Goal: Transaction & Acquisition: Book appointment/travel/reservation

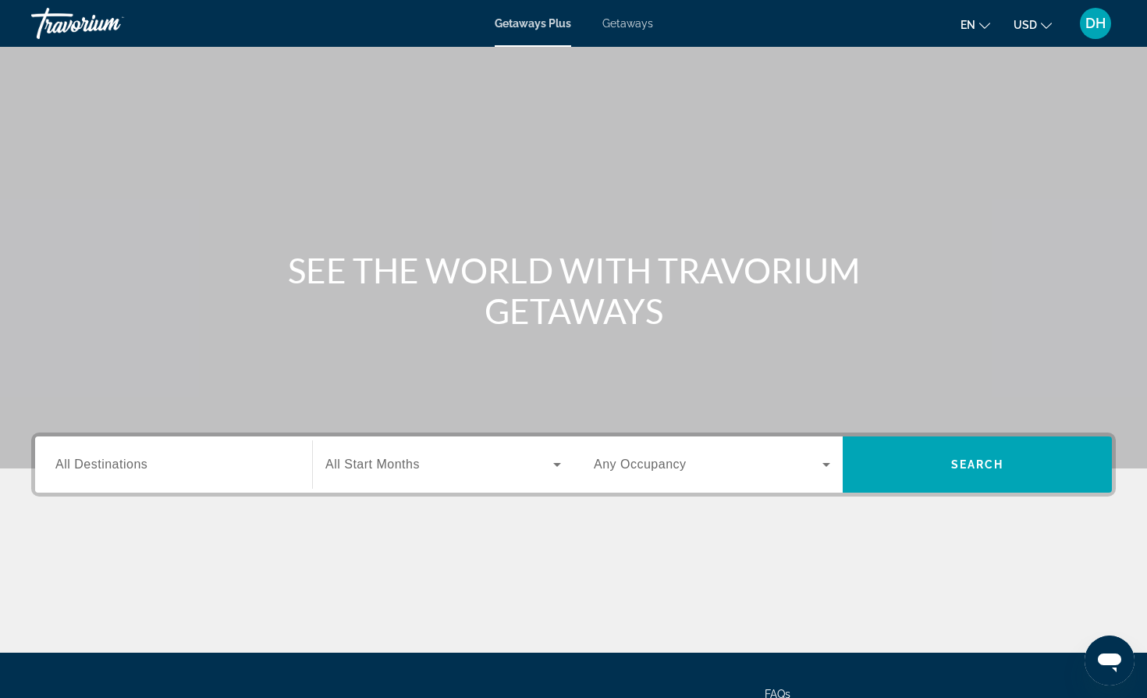
click at [549, 463] on icon "Search widget" at bounding box center [557, 464] width 19 height 19
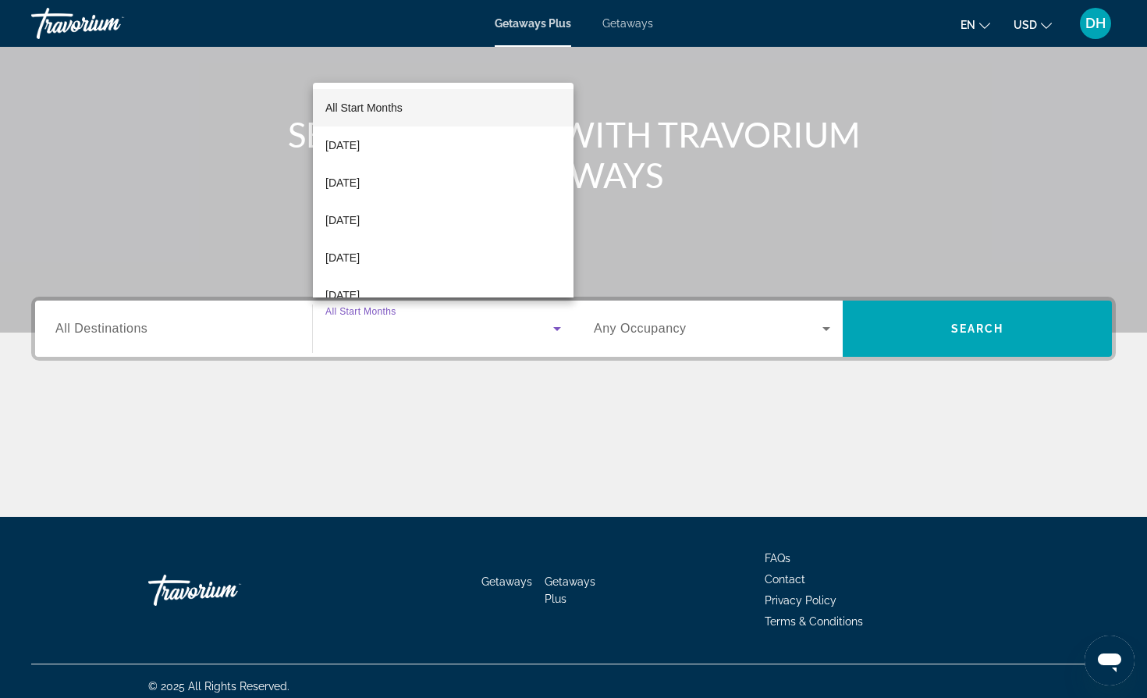
scroll to position [146, 0]
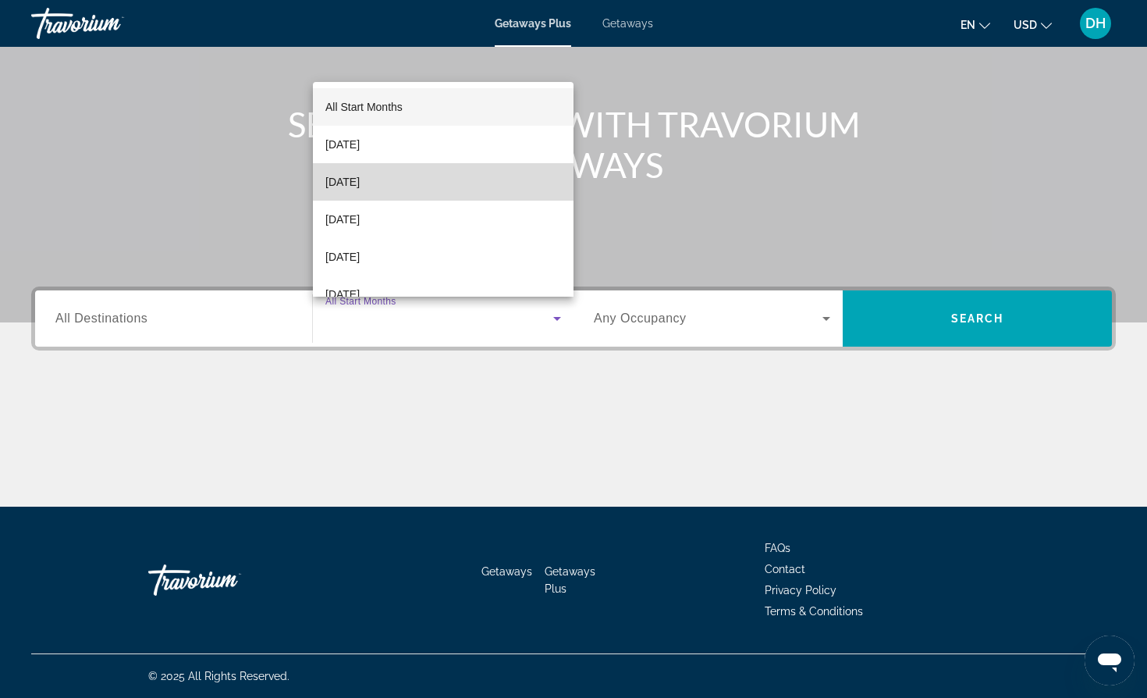
click at [360, 183] on span "[DATE]" at bounding box center [342, 181] width 34 height 19
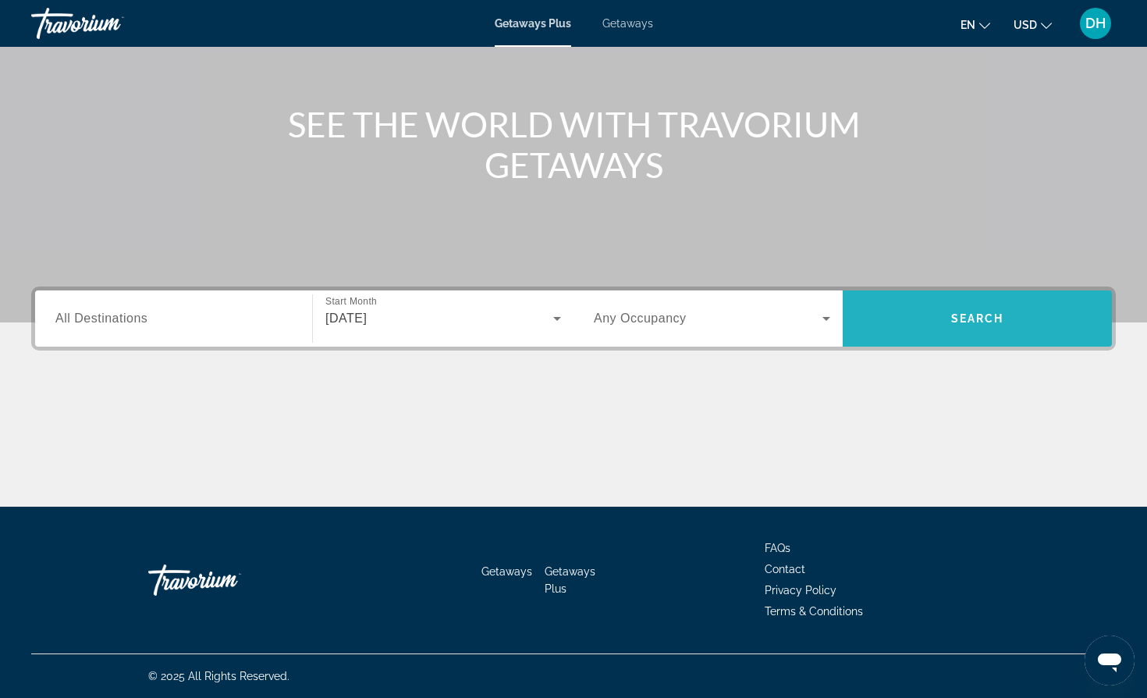
click at [988, 322] on span "Search" at bounding box center [977, 318] width 53 height 12
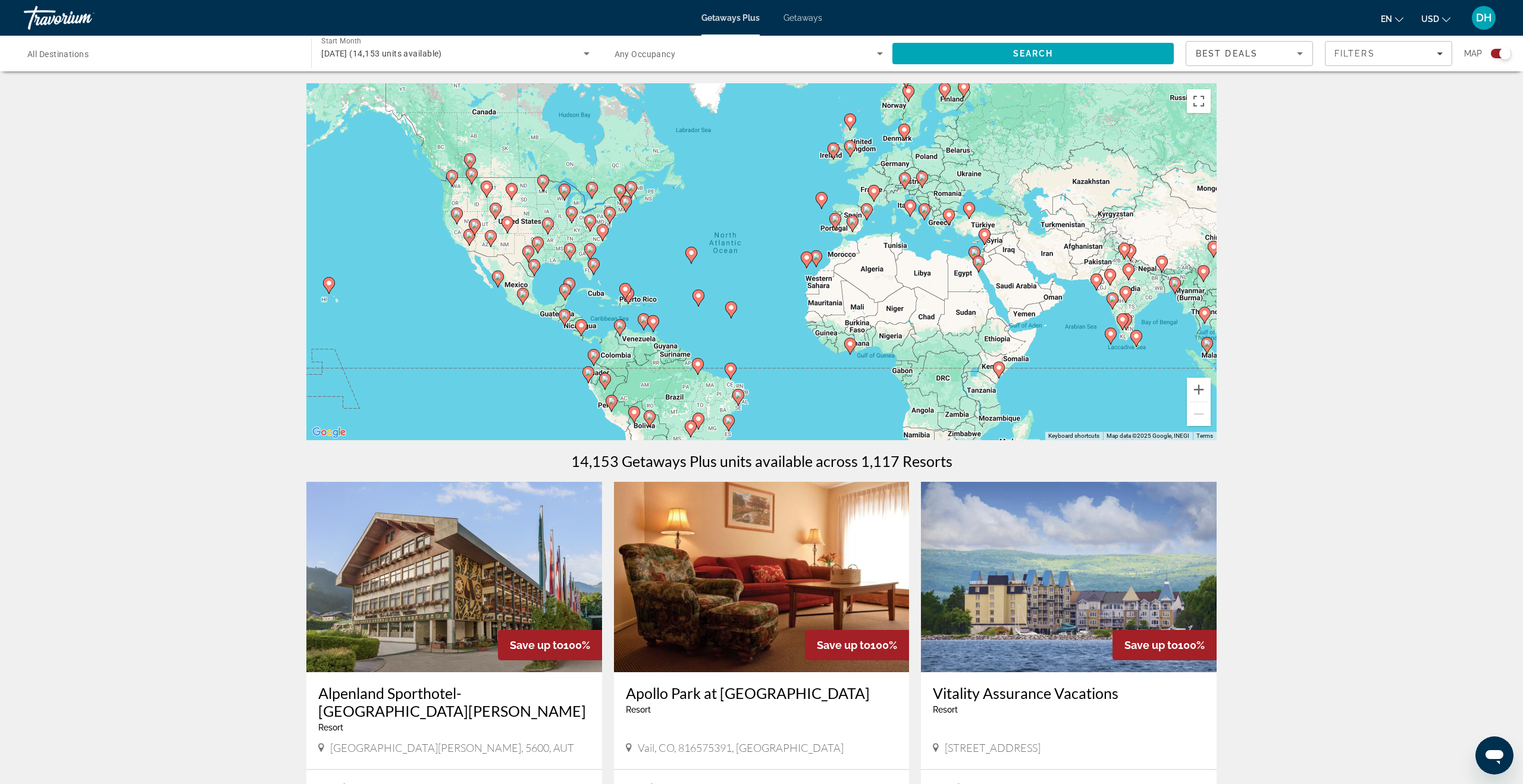
click at [498, 278] on image "Main content" at bounding box center [498, 276] width 7 height 7
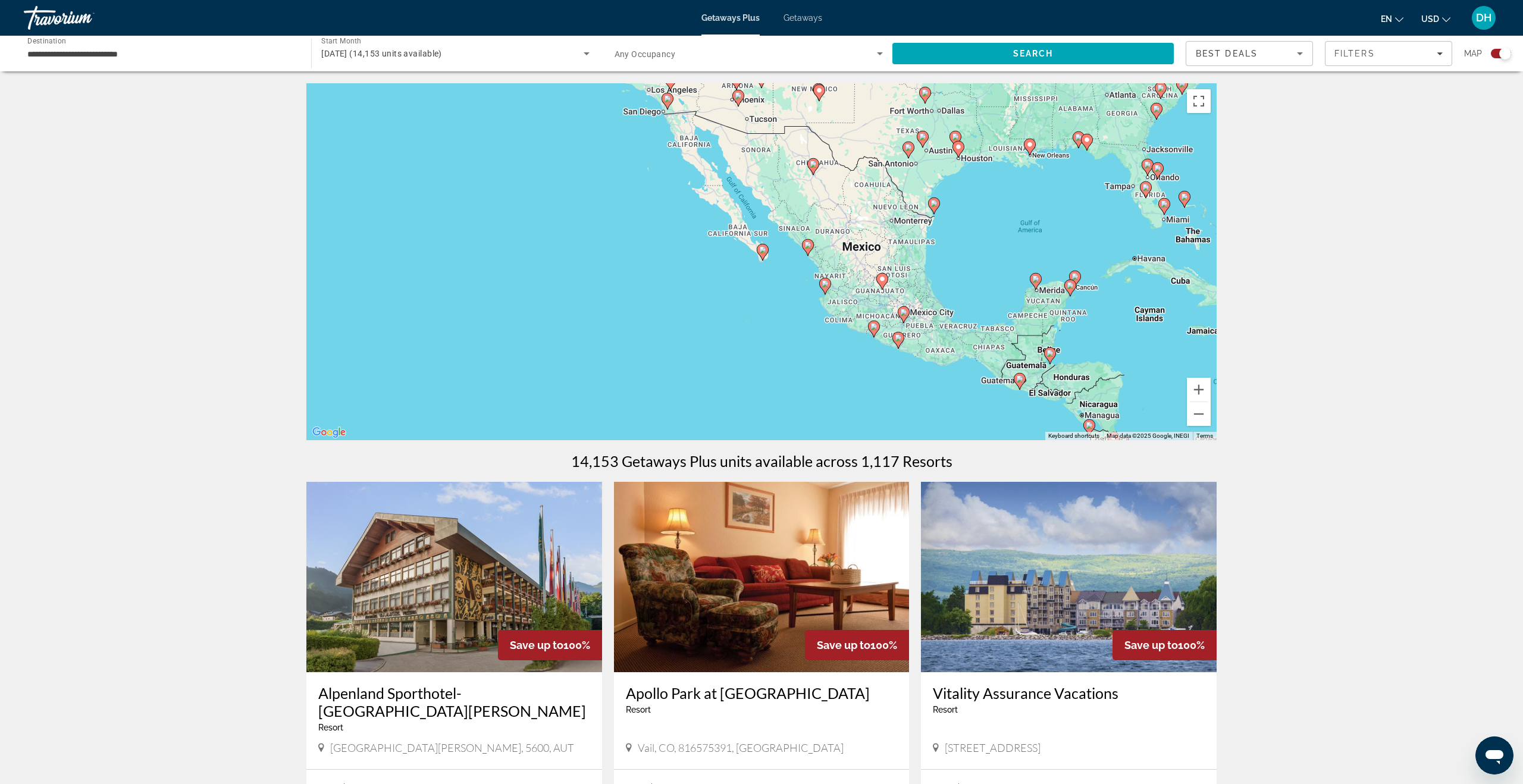
click at [765, 253] on image "Main content" at bounding box center [762, 249] width 7 height 7
type input "**********"
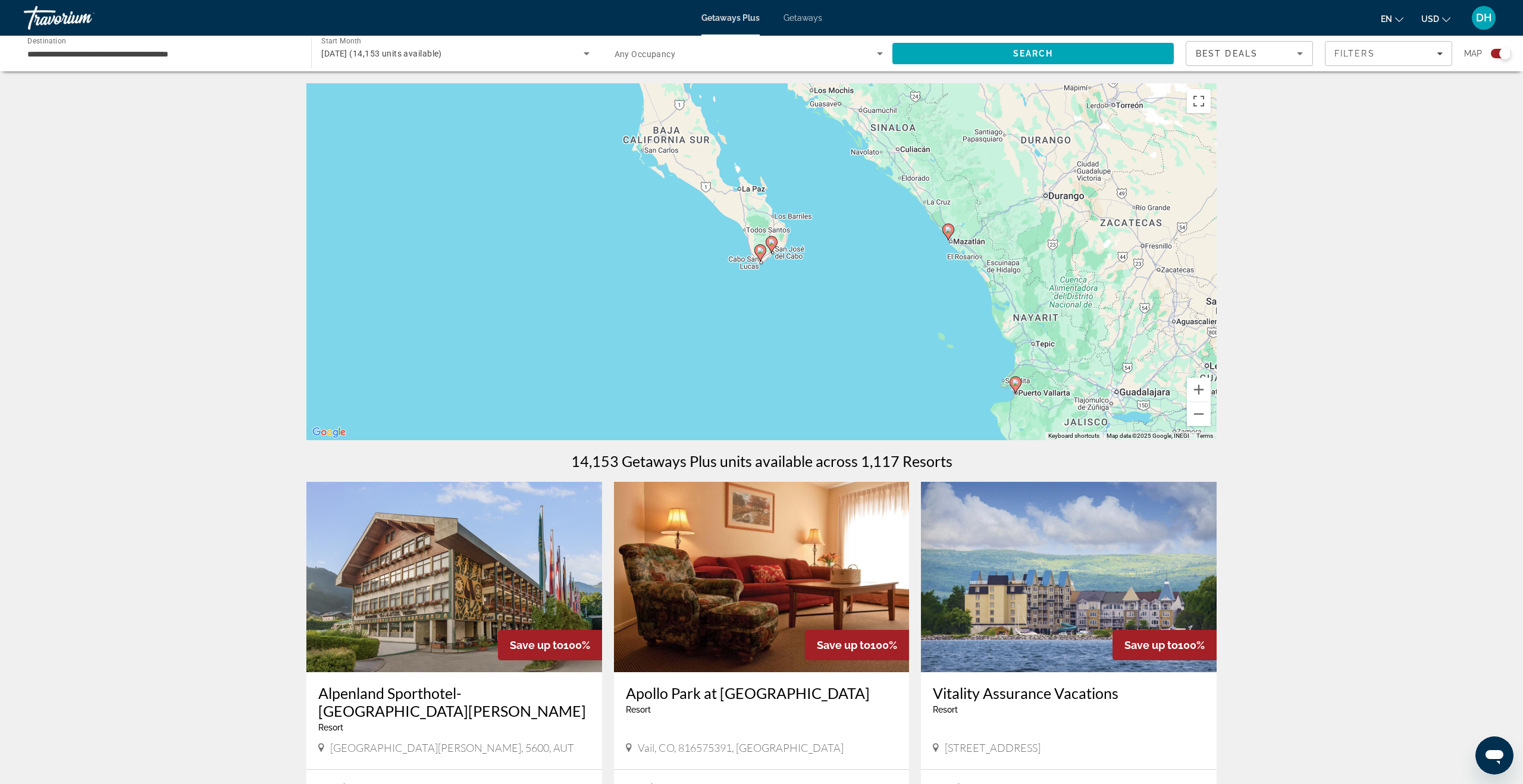
click at [765, 253] on gmp-advanced-marker "Main content" at bounding box center [771, 244] width 12 height 18
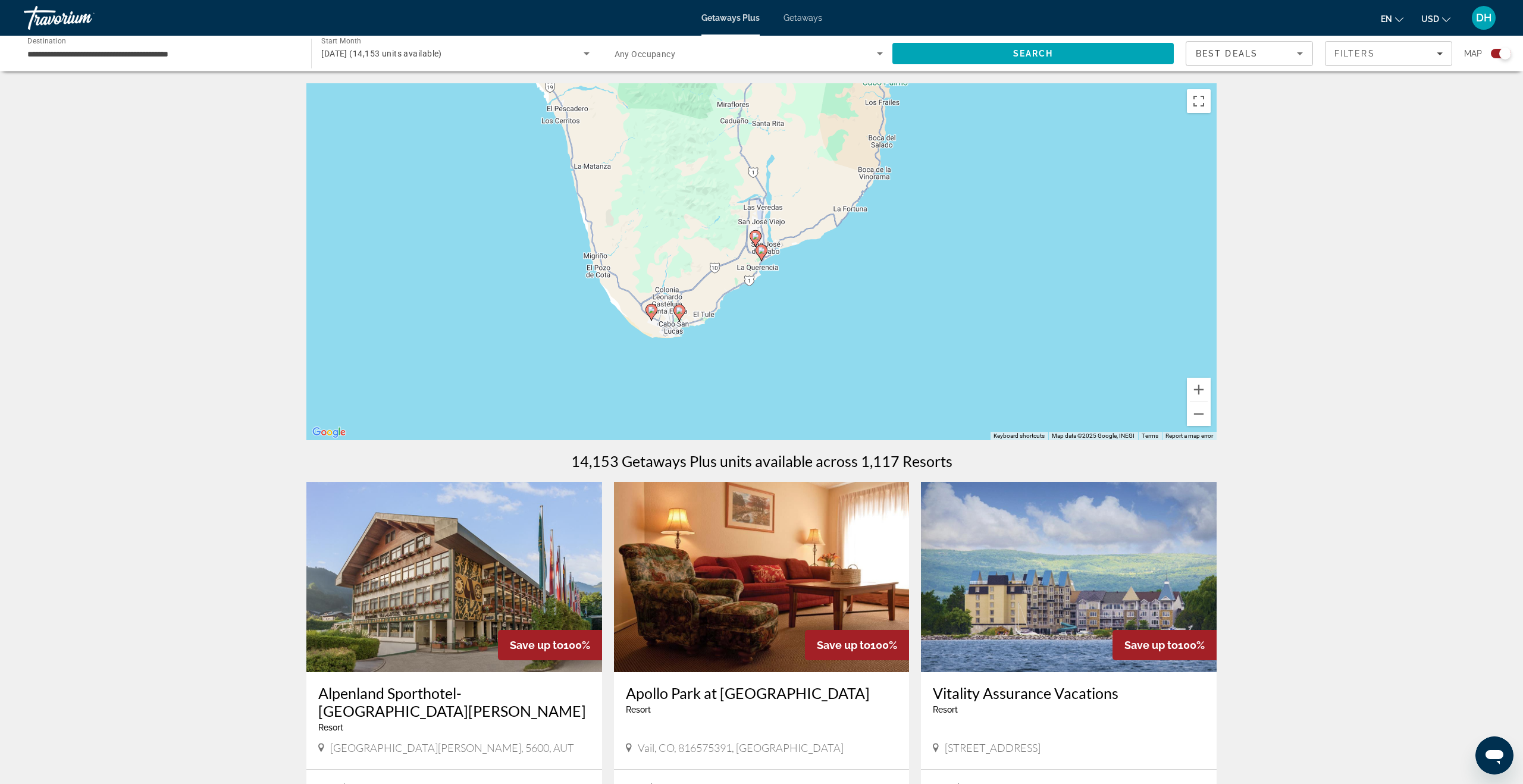
click at [679, 310] on image "Main content" at bounding box center [679, 310] width 7 height 7
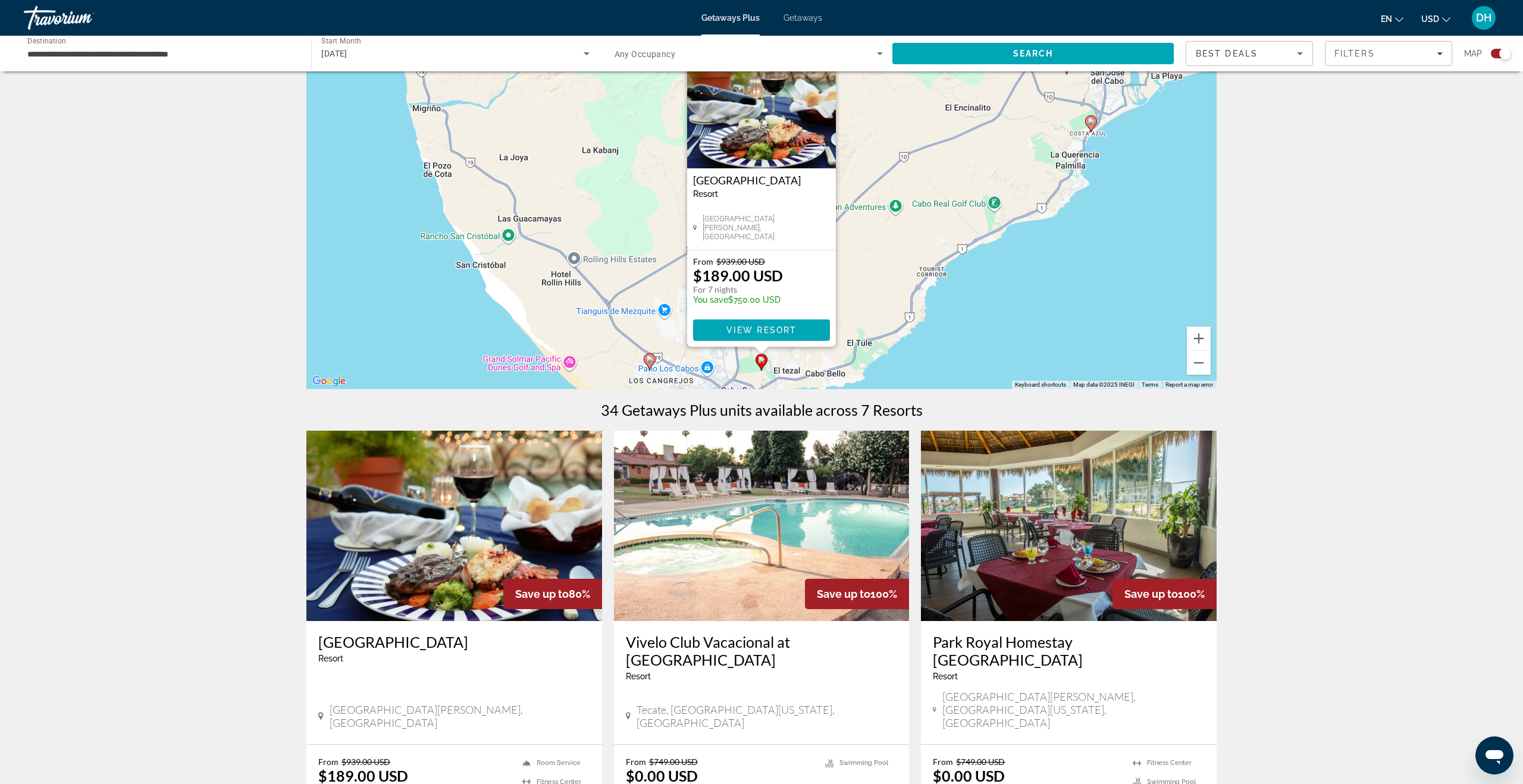
scroll to position [59, 0]
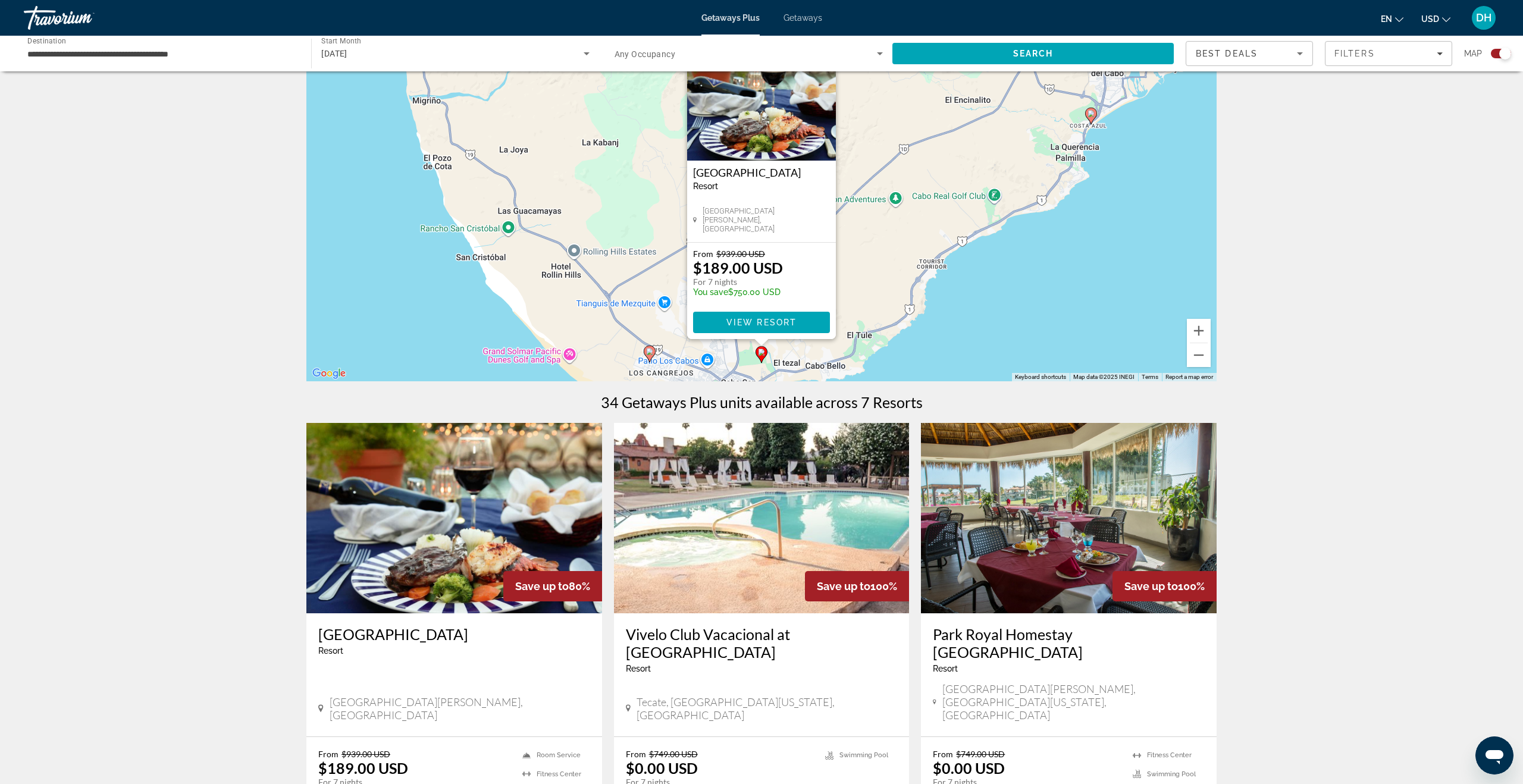
click at [647, 354] on image "Main content" at bounding box center [649, 351] width 7 height 7
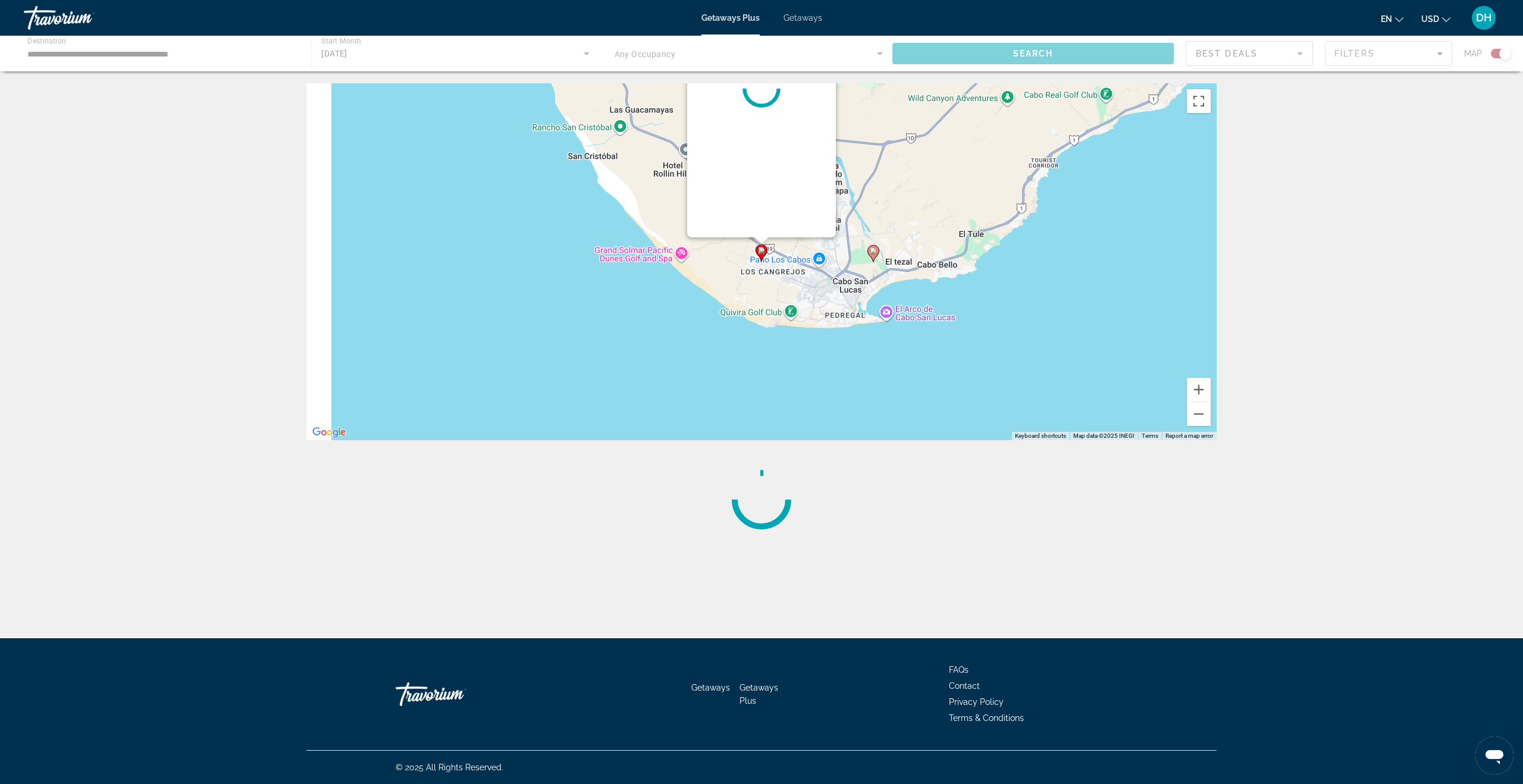
scroll to position [0, 0]
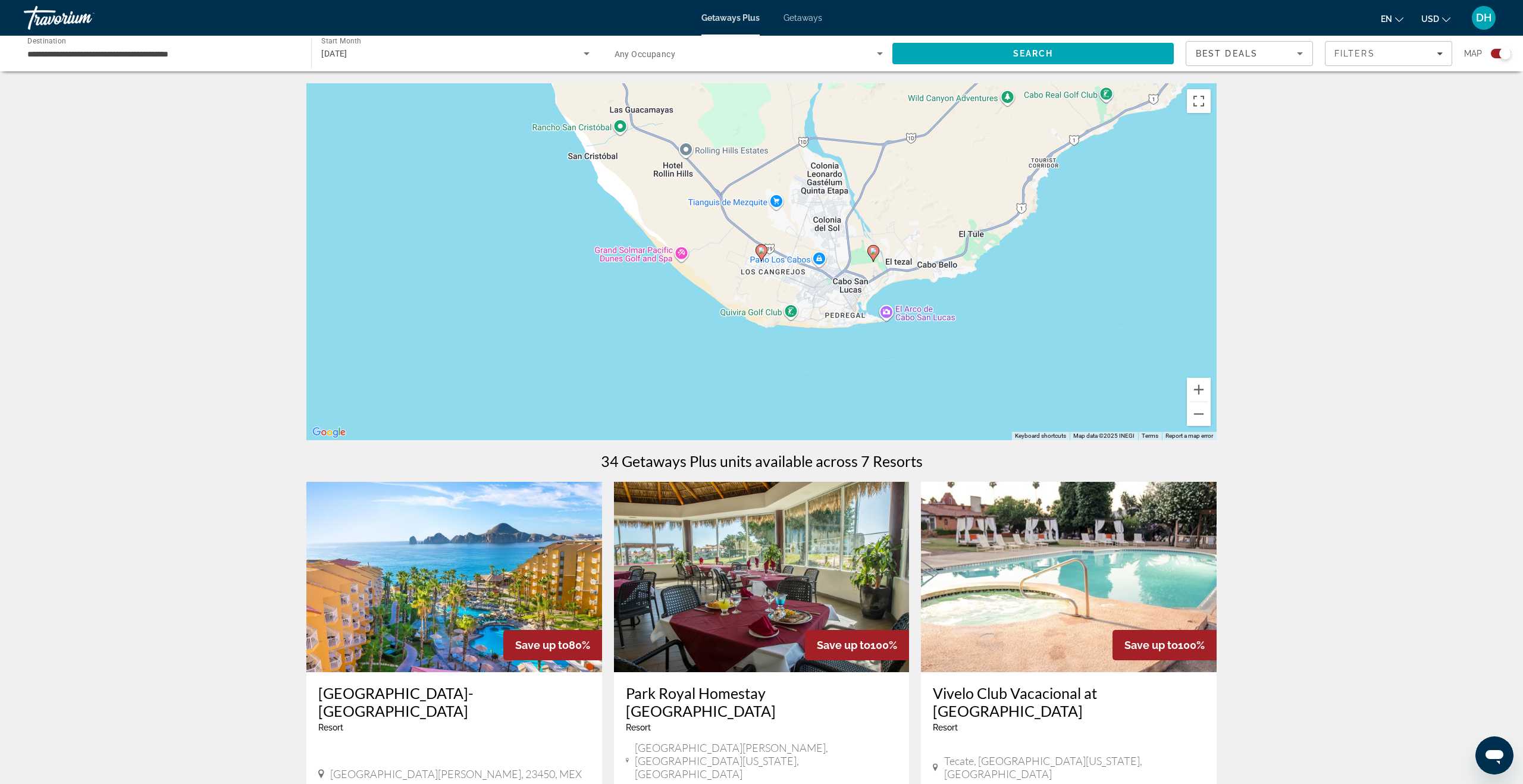
click at [466, 531] on img "Main content" at bounding box center [454, 577] width 296 height 190
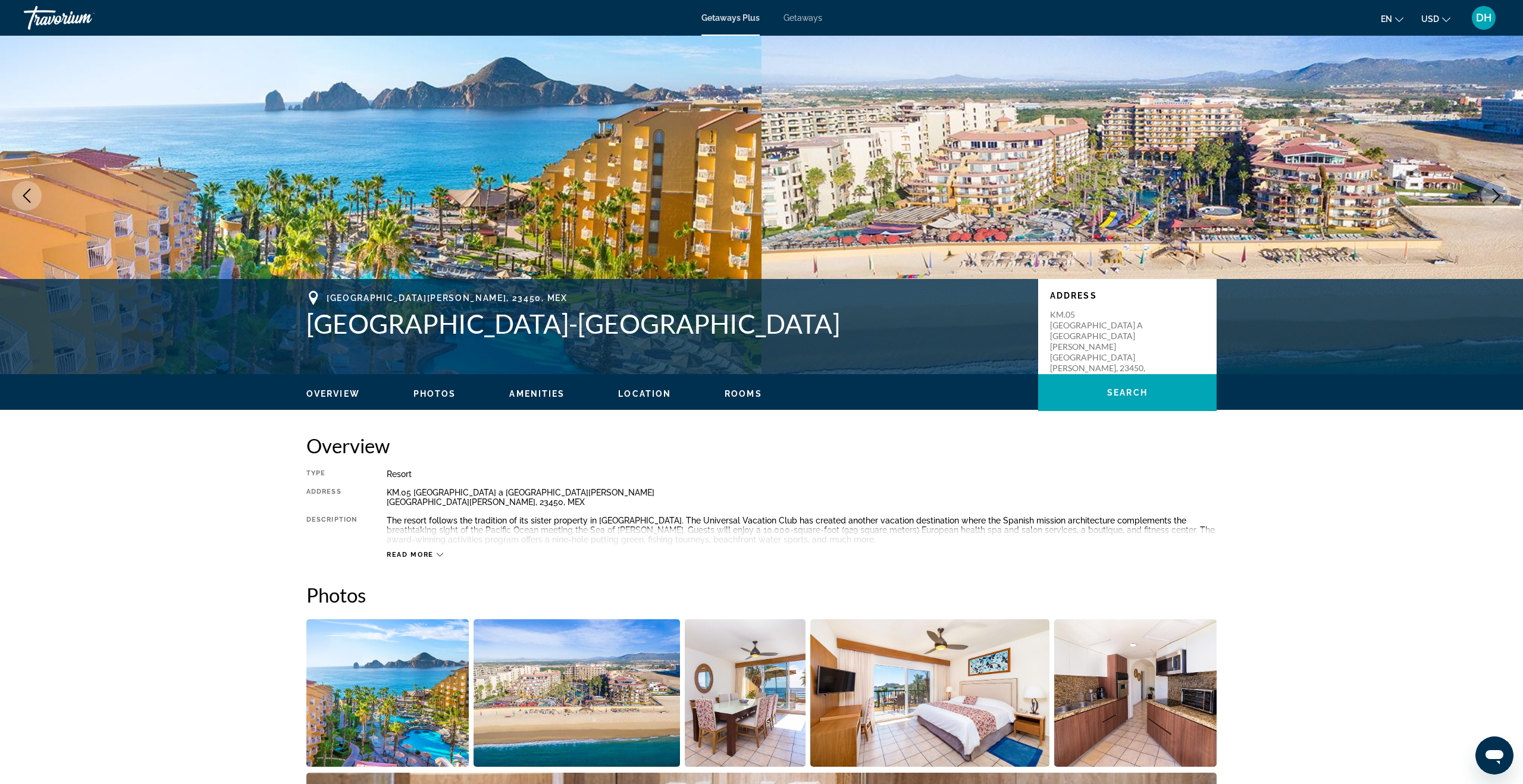
scroll to position [15, 0]
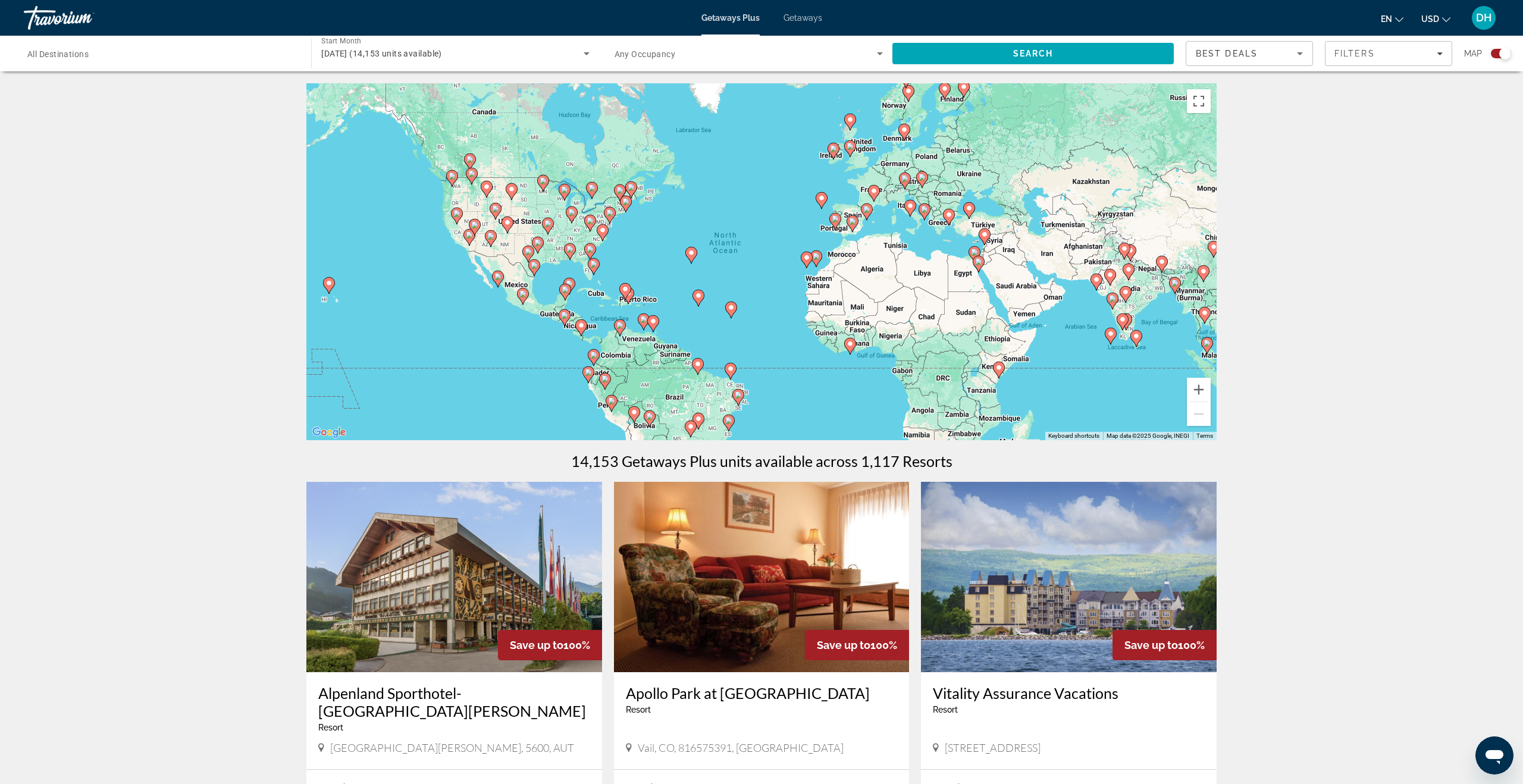
click at [569, 289] on icon "Main content" at bounding box center [565, 292] width 11 height 15
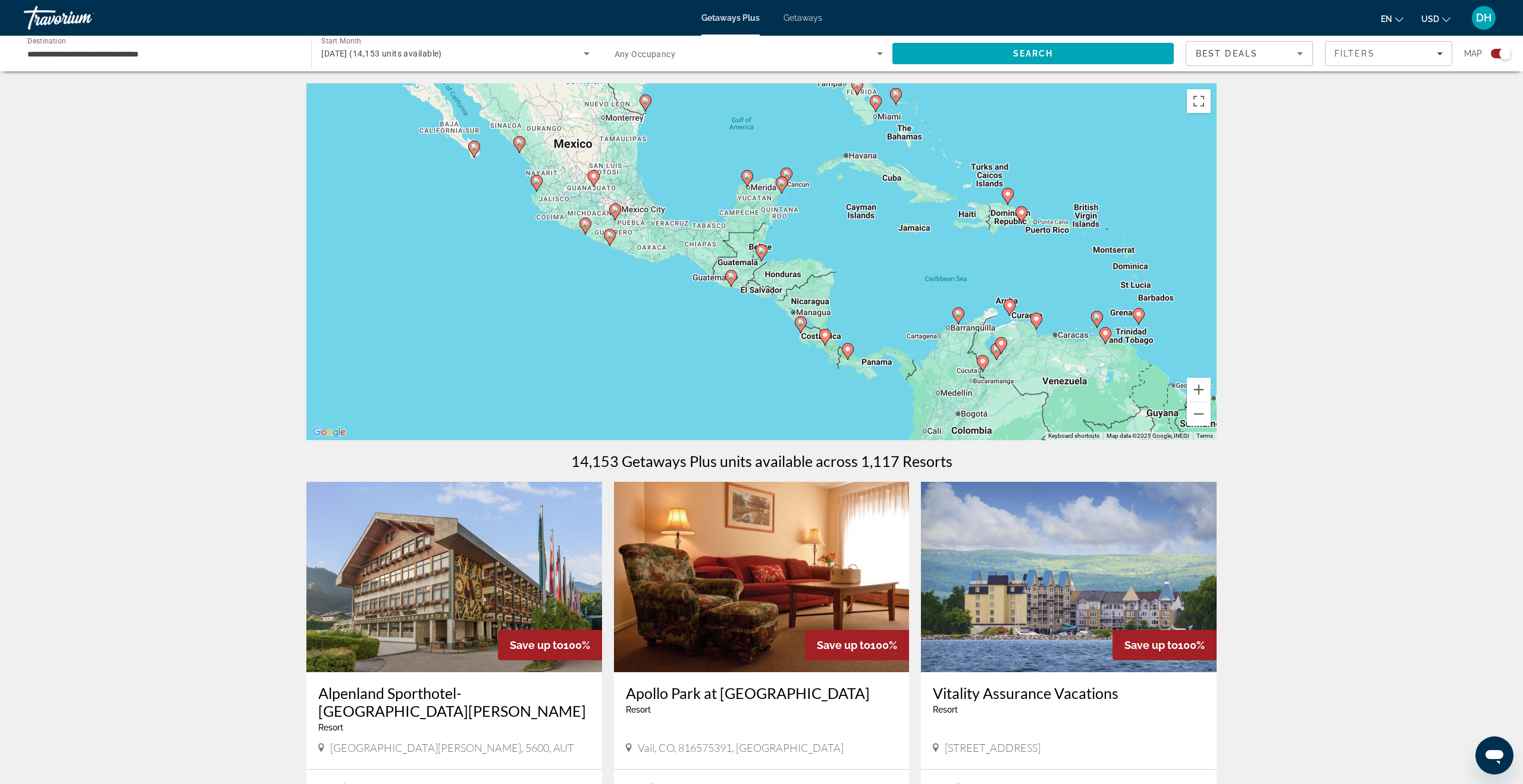
click at [784, 172] on image "Main content" at bounding box center [786, 173] width 7 height 7
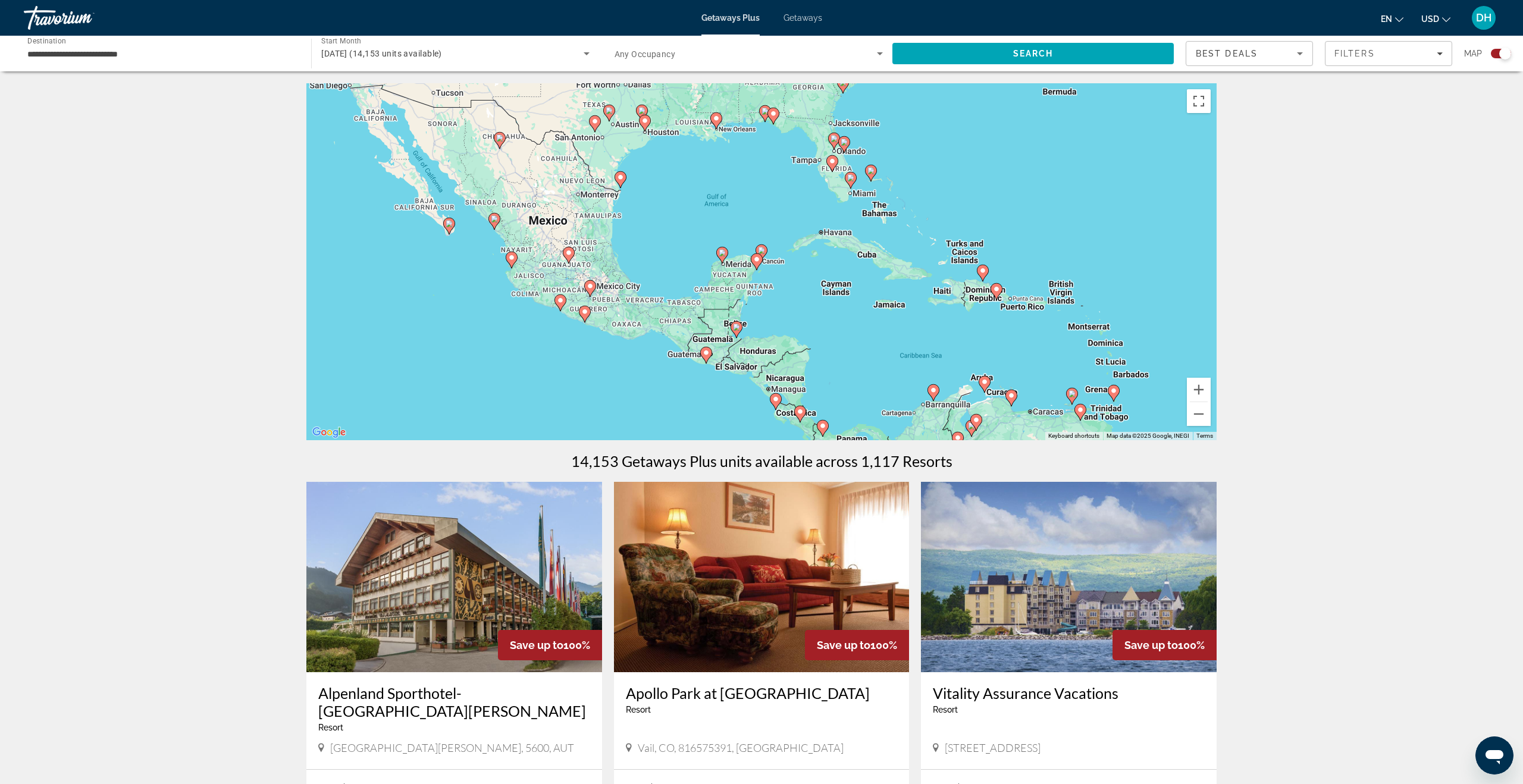
click at [764, 251] on image "Main content" at bounding box center [761, 250] width 7 height 7
type input "**********"
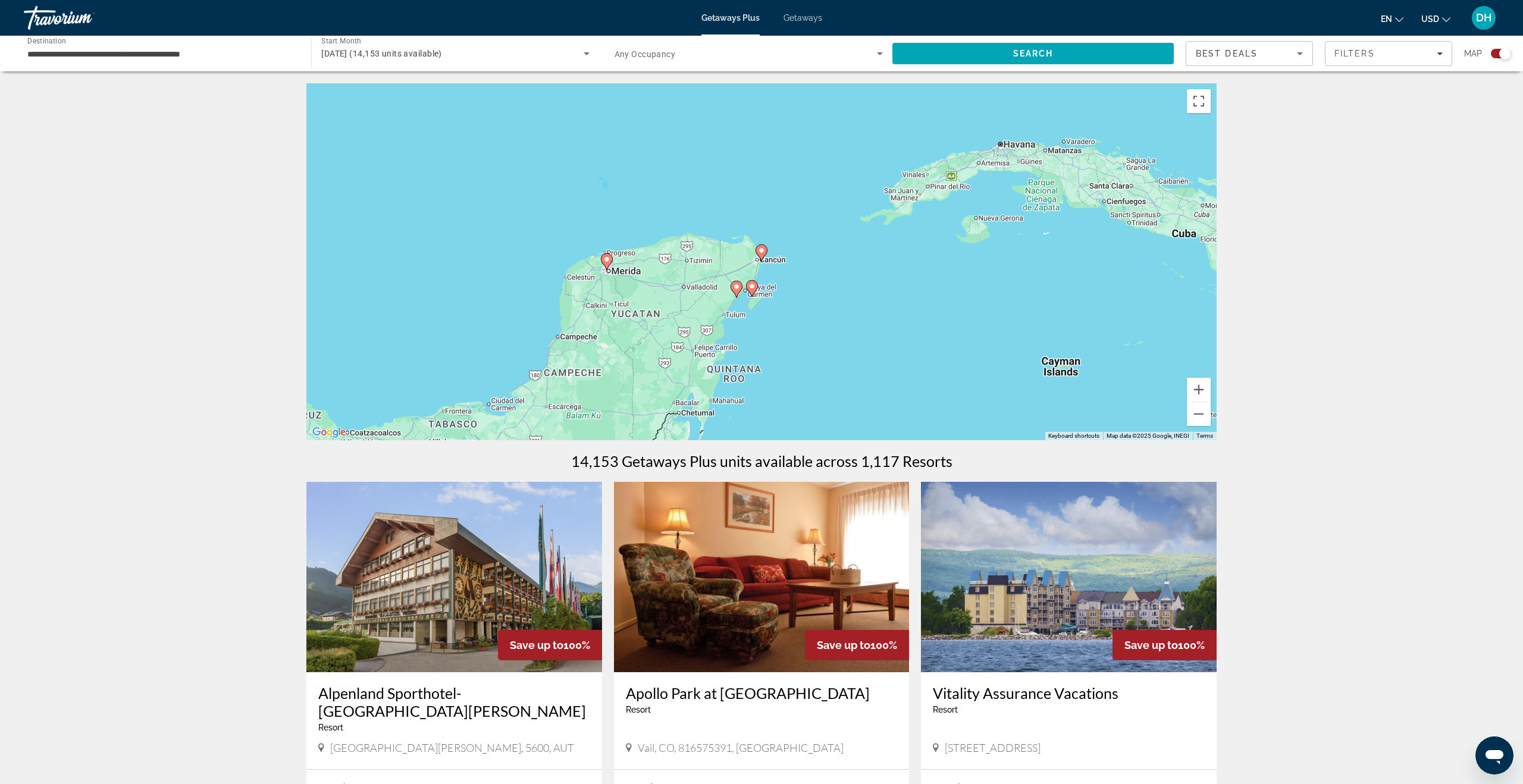
click at [764, 251] on image "Main content" at bounding box center [761, 250] width 7 height 7
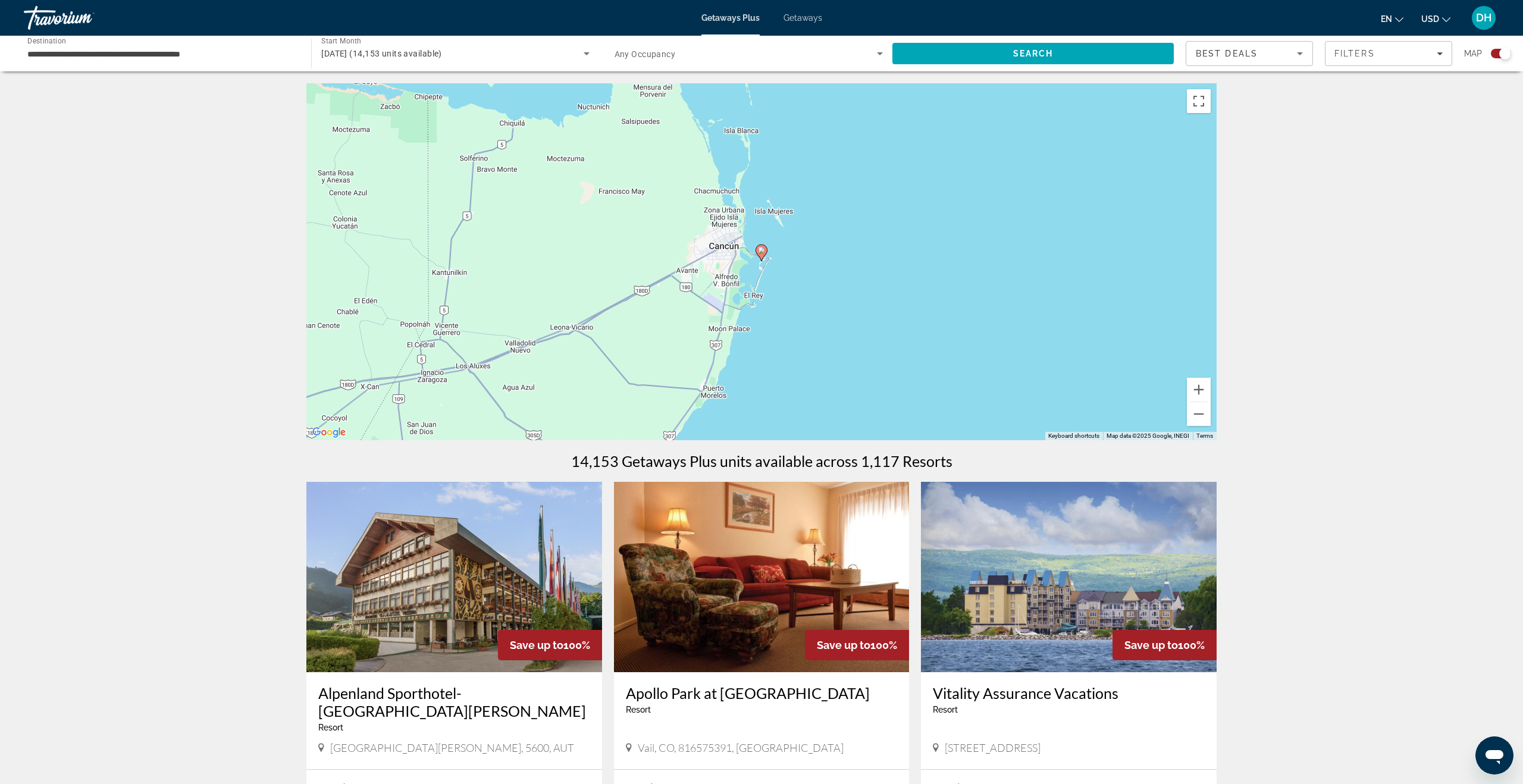
click at [764, 251] on image "Main content" at bounding box center [761, 250] width 7 height 7
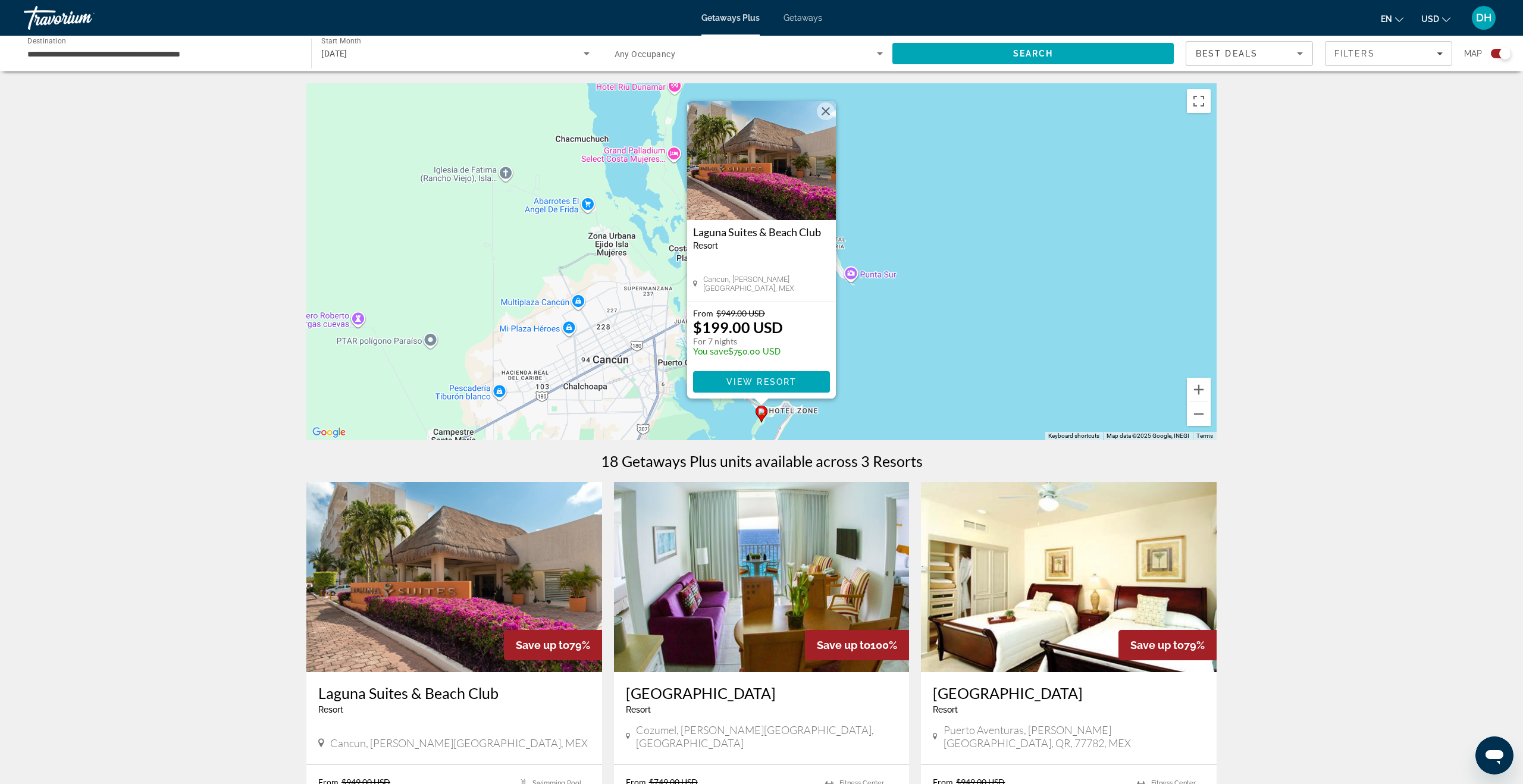
click at [822, 109] on button "Close" at bounding box center [825, 110] width 18 height 18
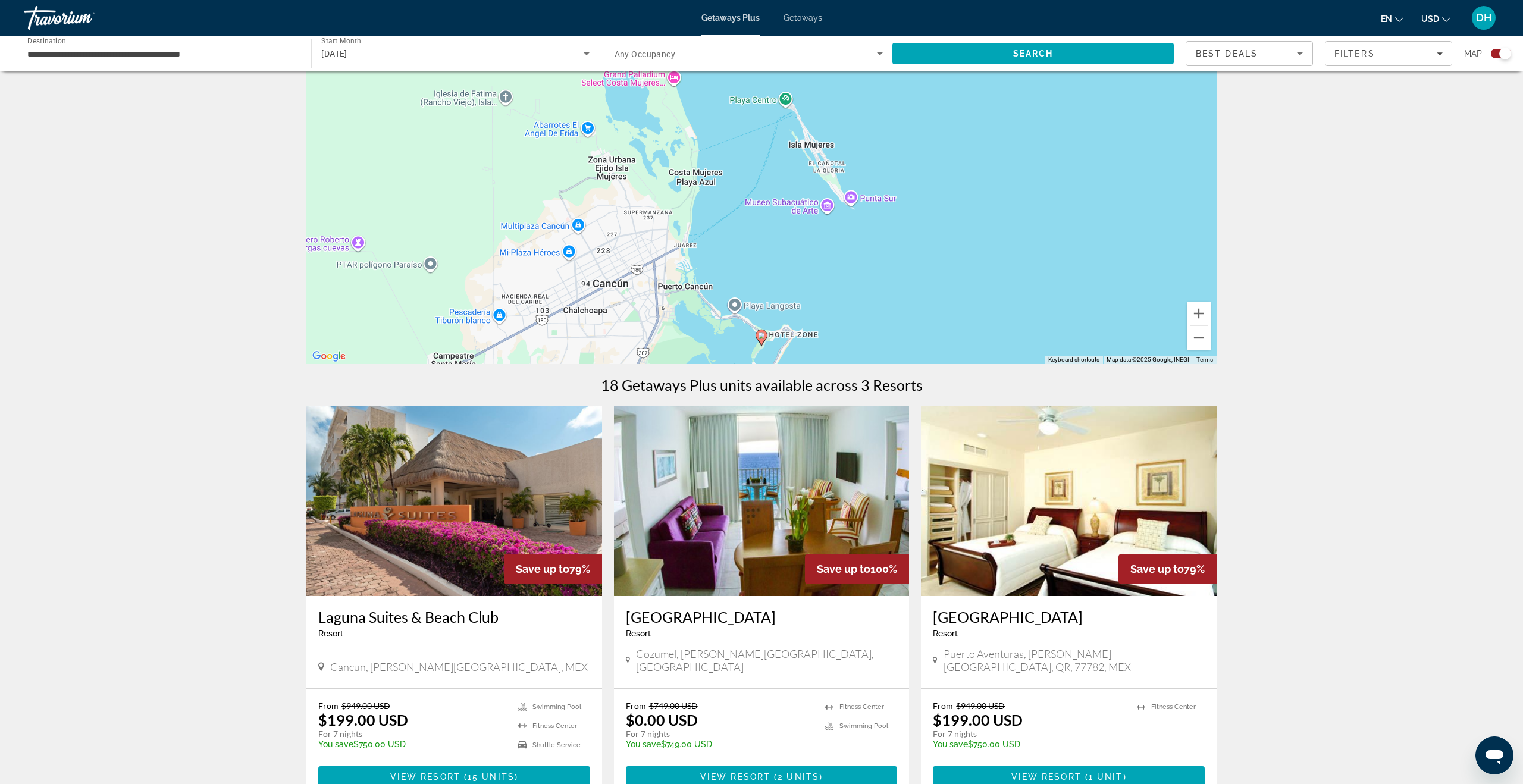
scroll to position [91, 0]
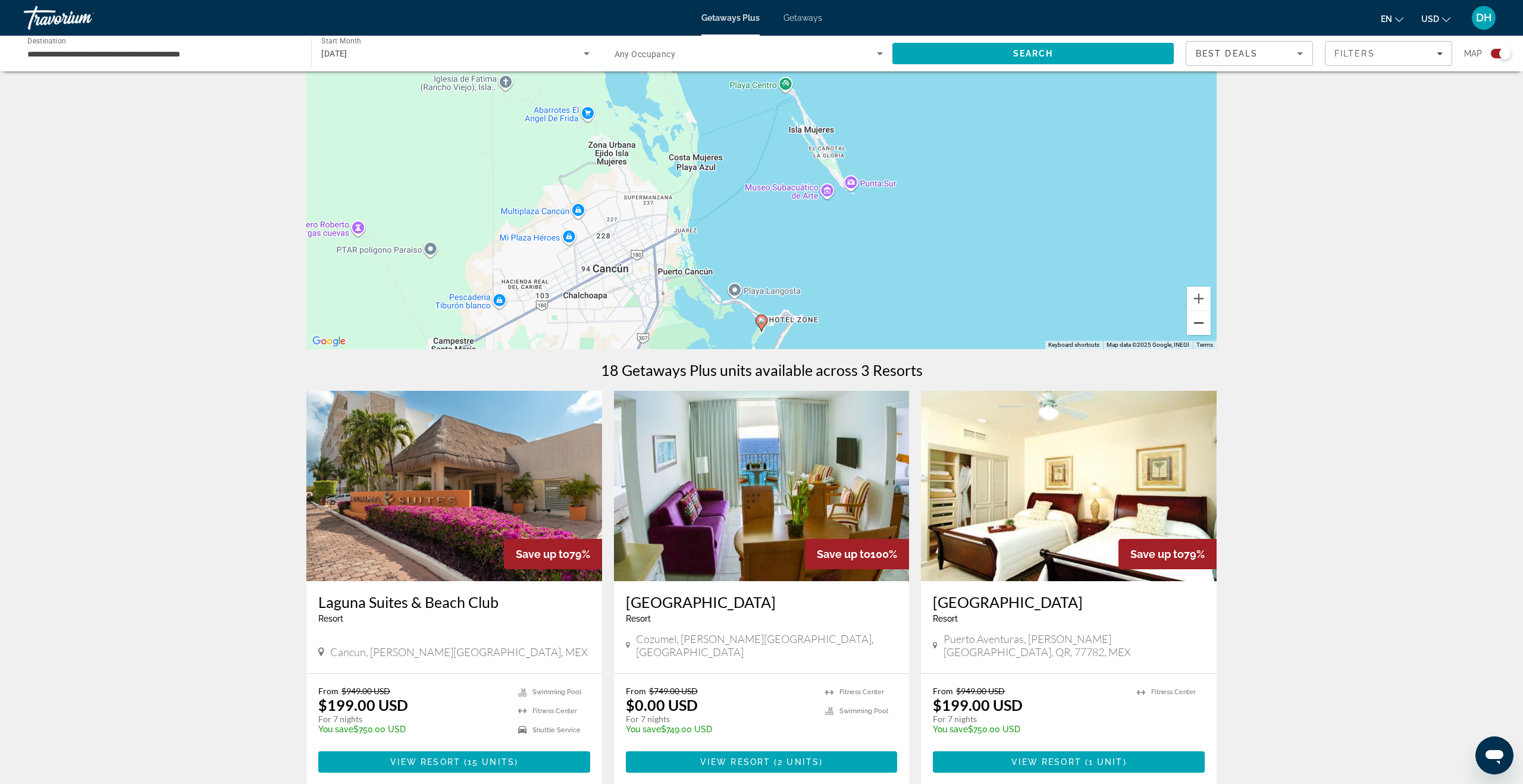
click at [874, 329] on button "Zoom out" at bounding box center [1198, 322] width 24 height 24
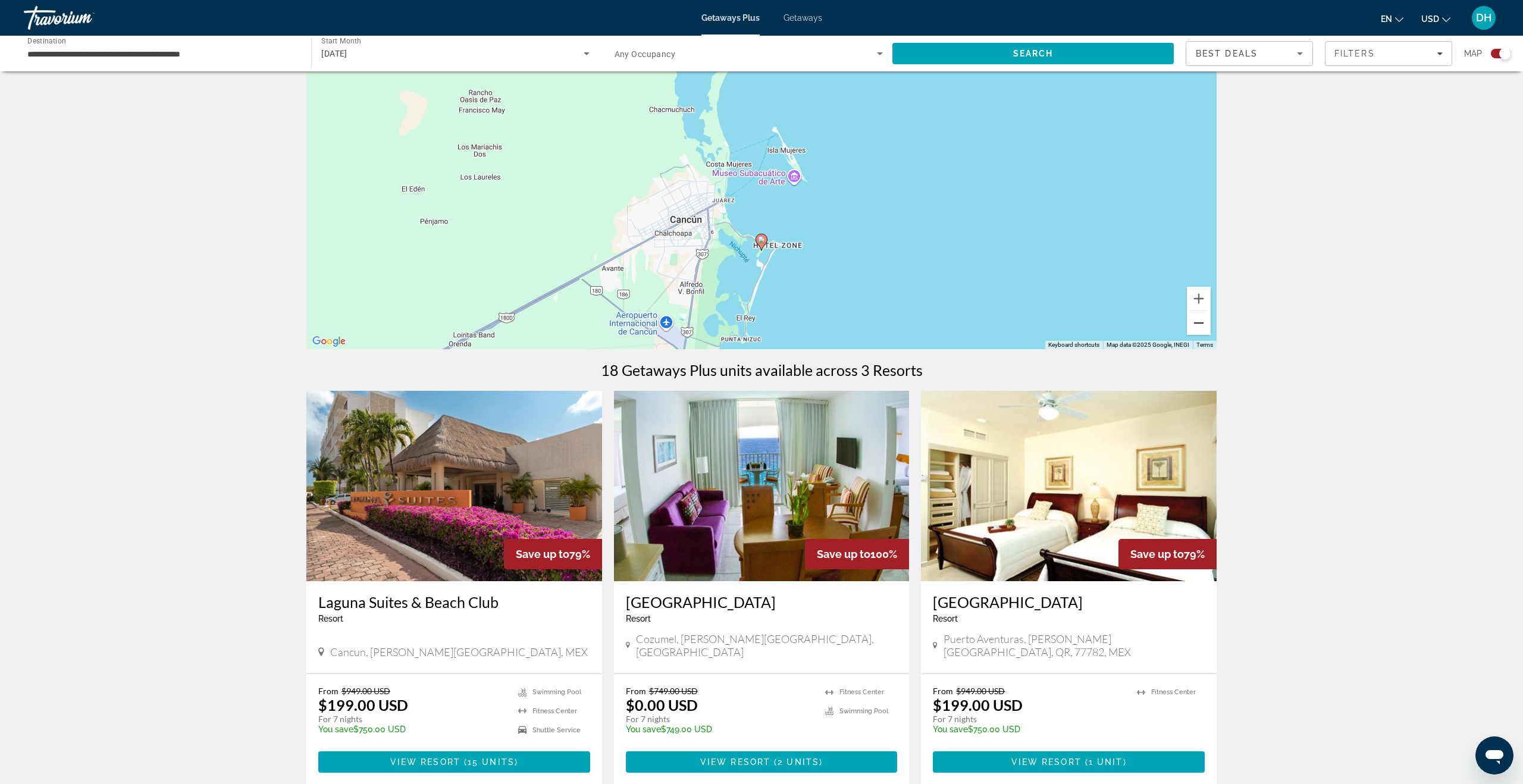
click at [874, 329] on button "Zoom out" at bounding box center [1198, 322] width 24 height 24
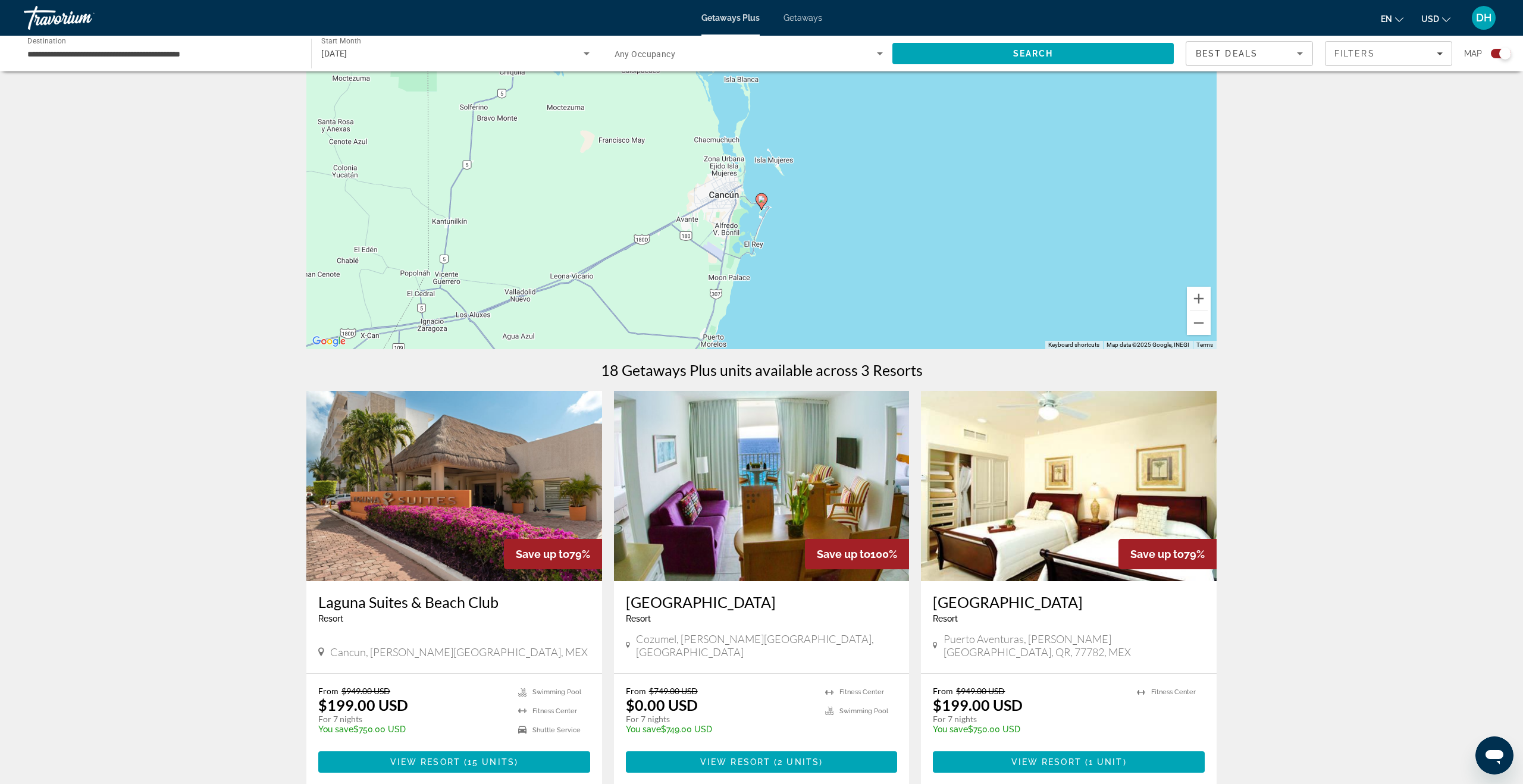
click at [762, 202] on image "Main content" at bounding box center [761, 199] width 7 height 7
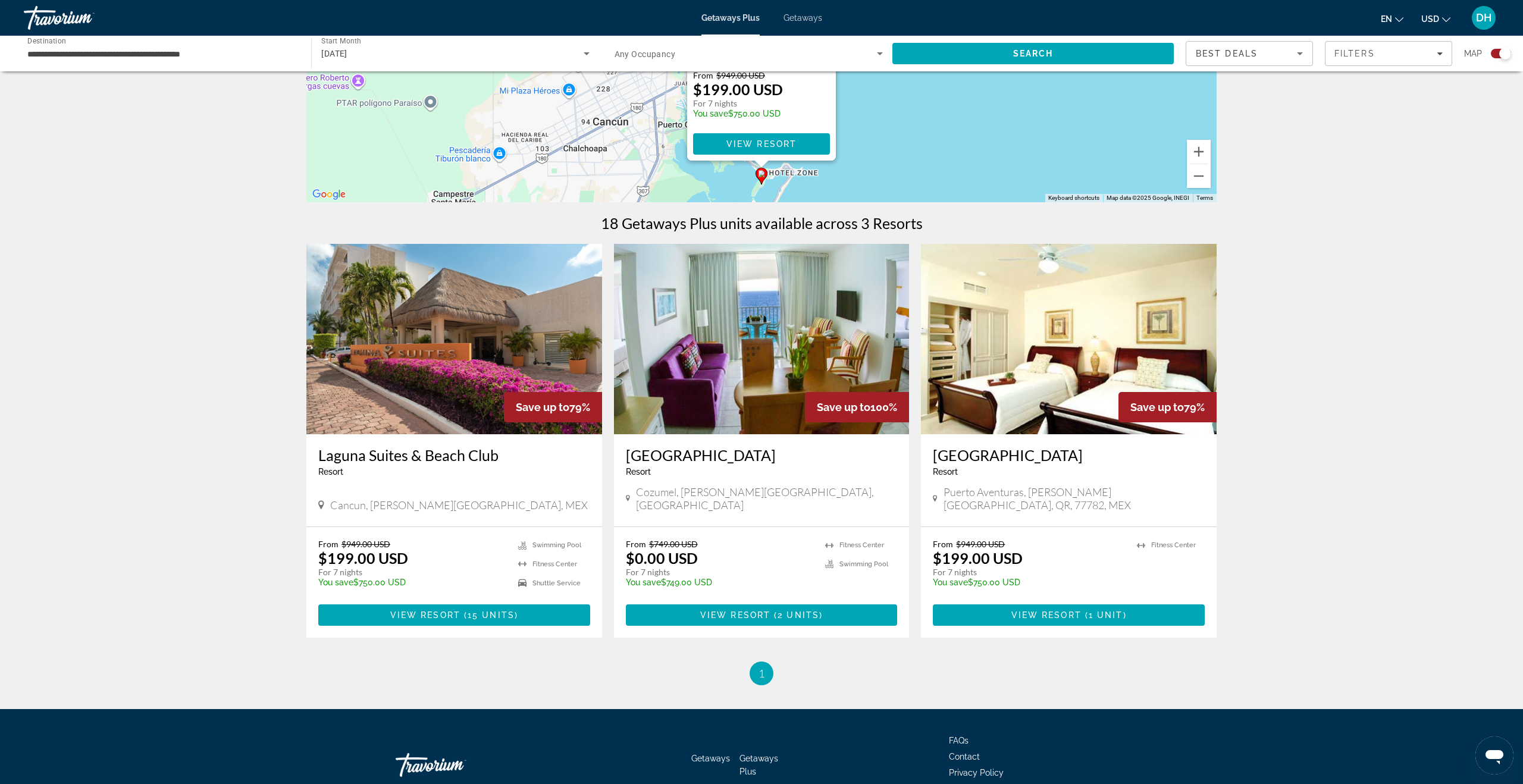
scroll to position [248, 0]
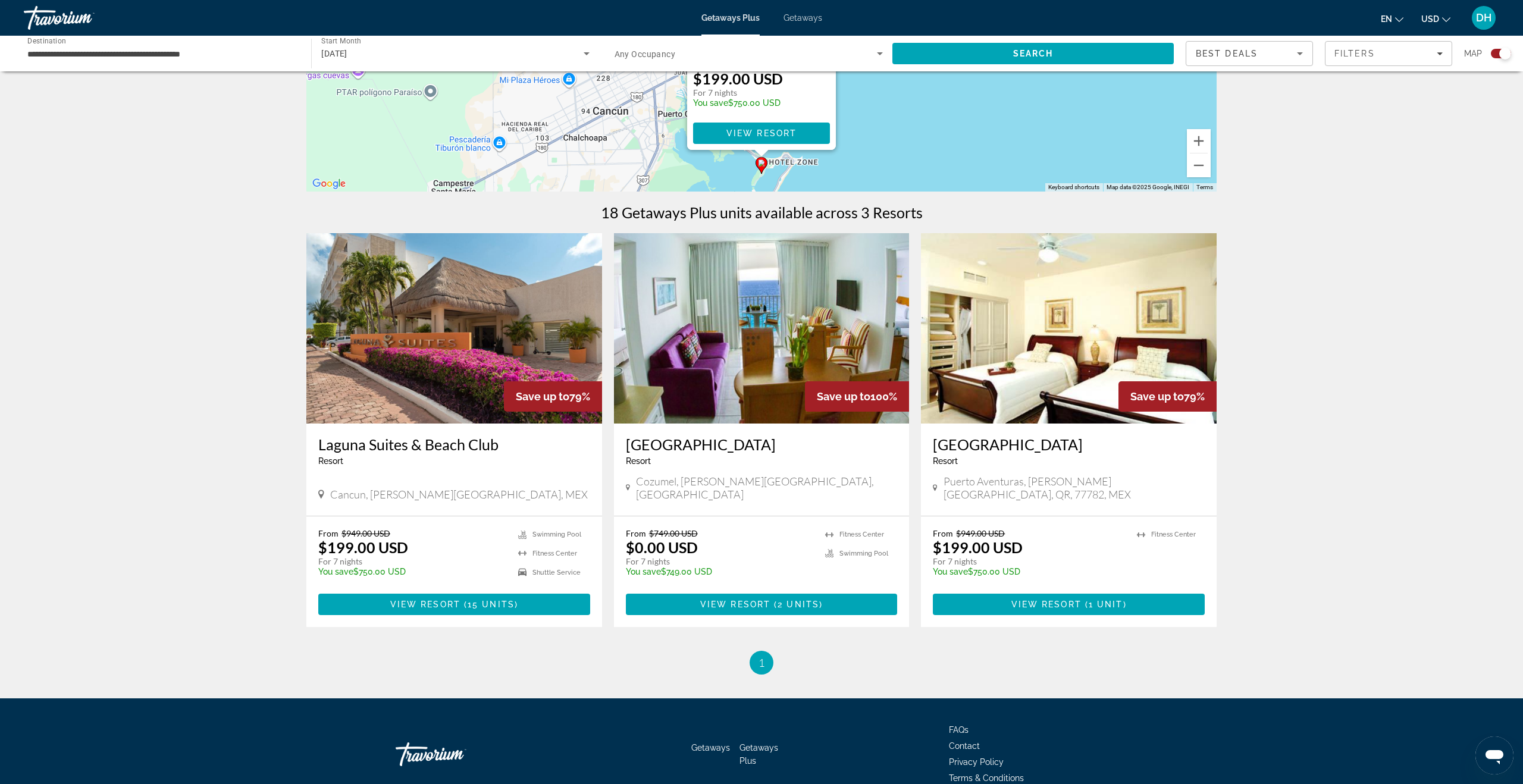
click at [422, 374] on img "Main content" at bounding box center [454, 328] width 296 height 190
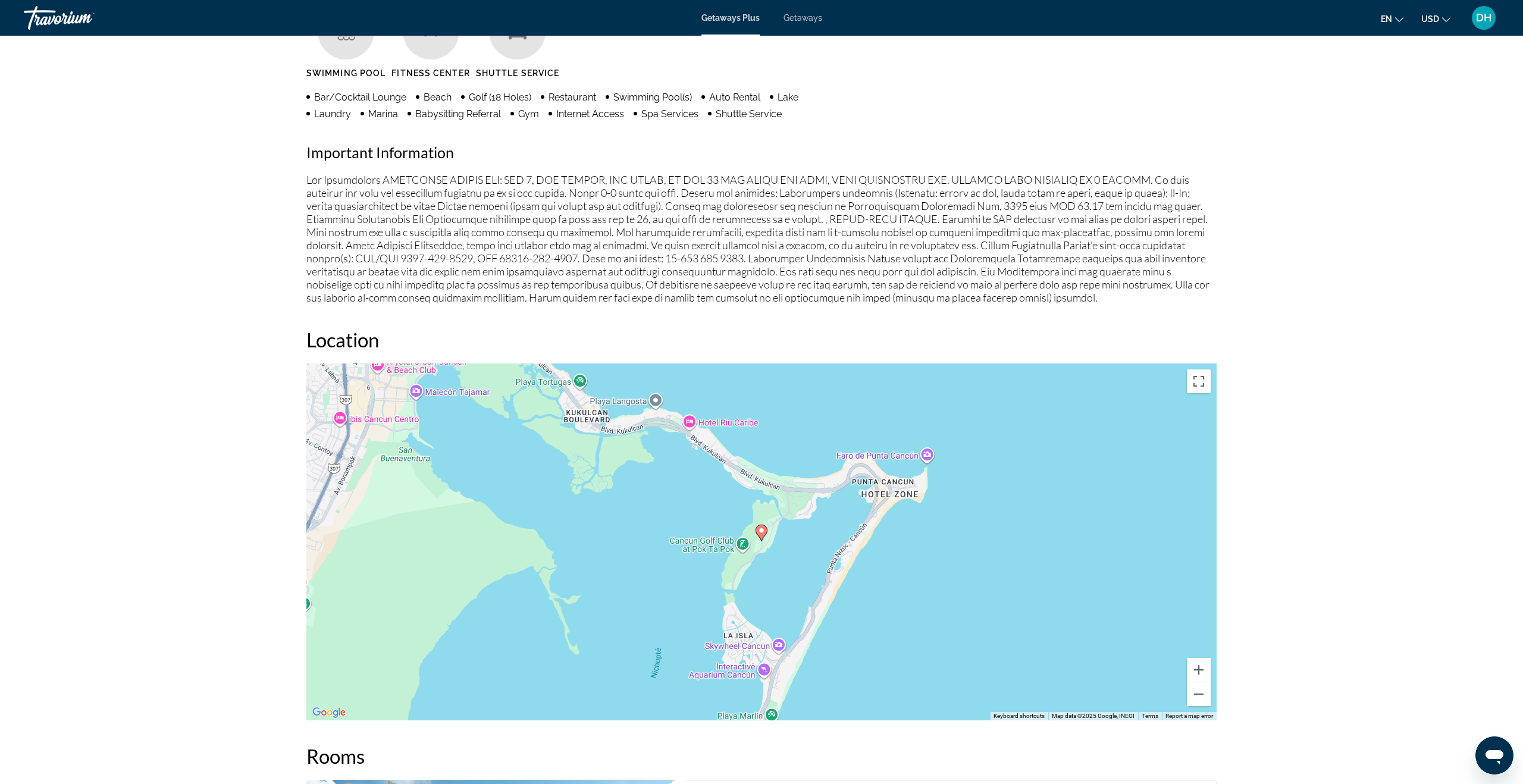
scroll to position [1006, 0]
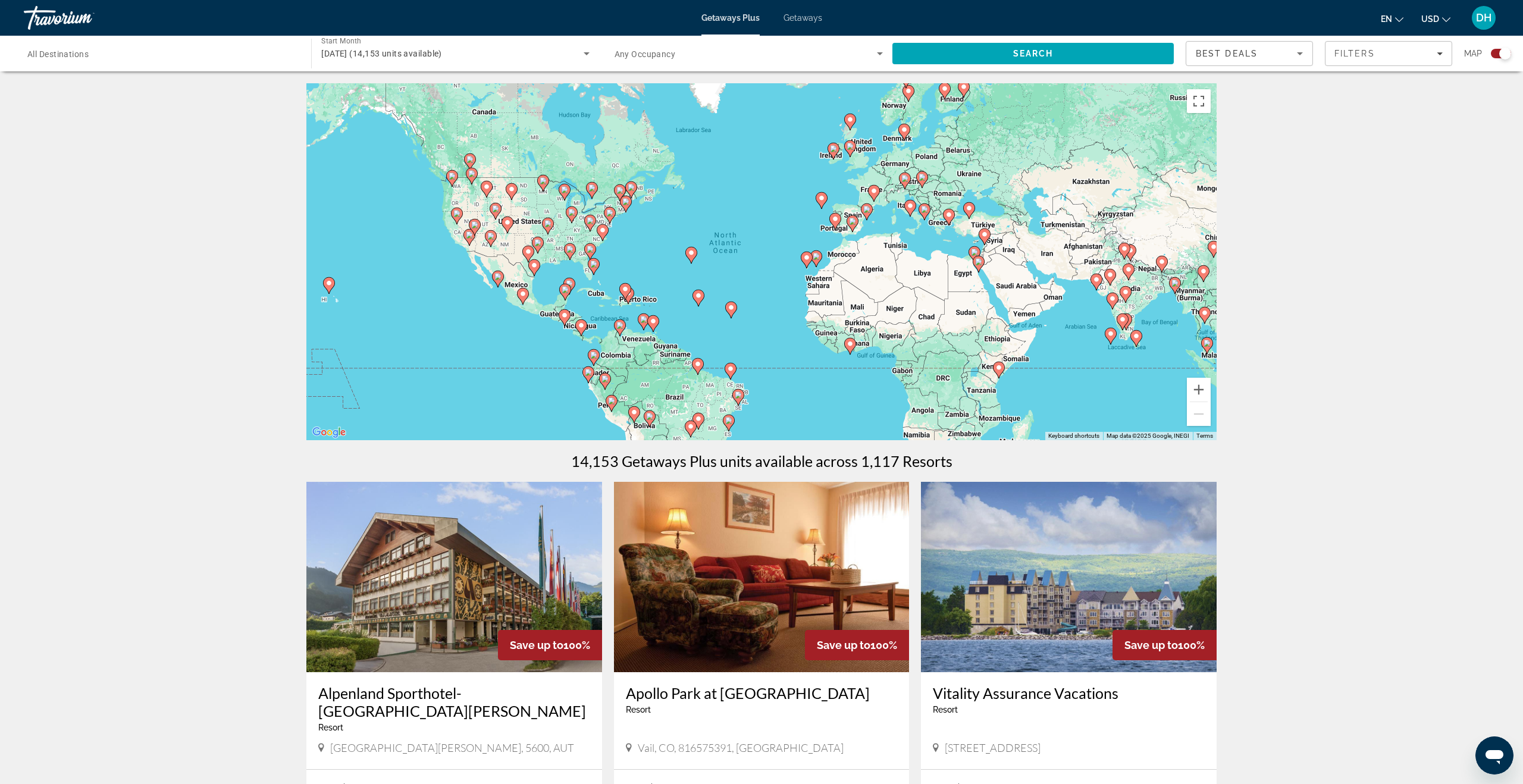
click at [569, 282] on image "Main content" at bounding box center [569, 283] width 7 height 7
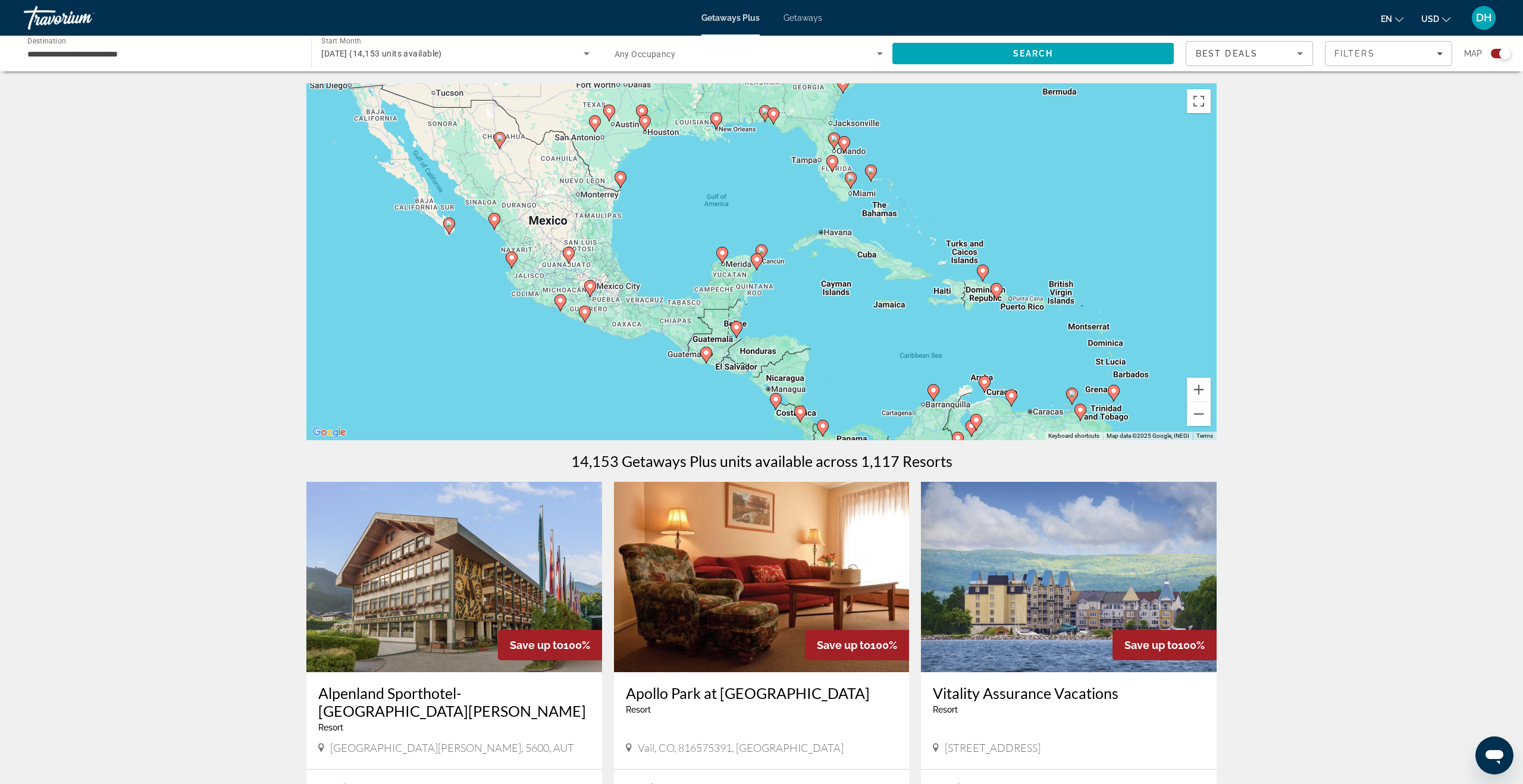
click at [758, 258] on image "Main content" at bounding box center [756, 259] width 7 height 7
type input "**********"
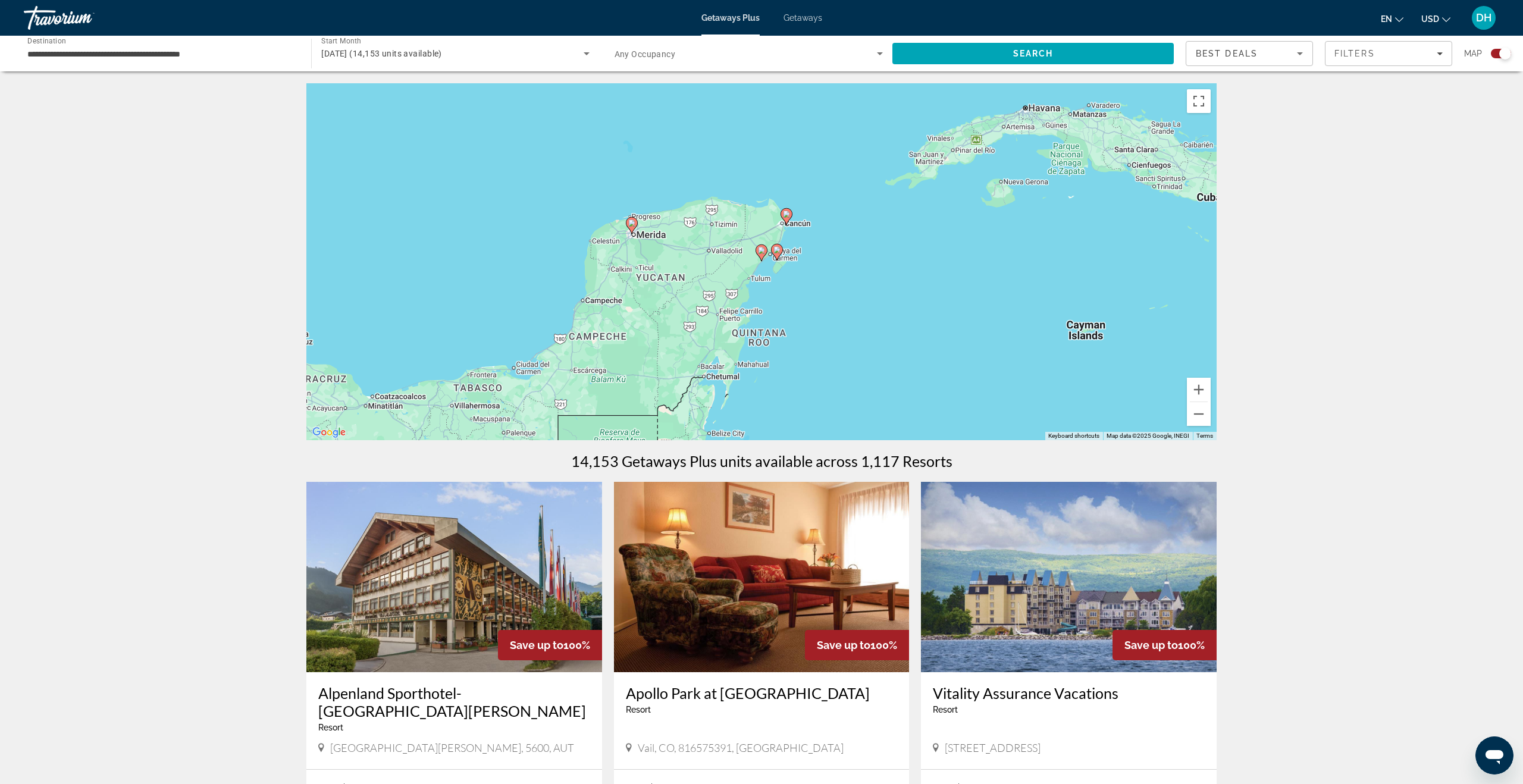
click at [787, 213] on image "Main content" at bounding box center [786, 213] width 7 height 7
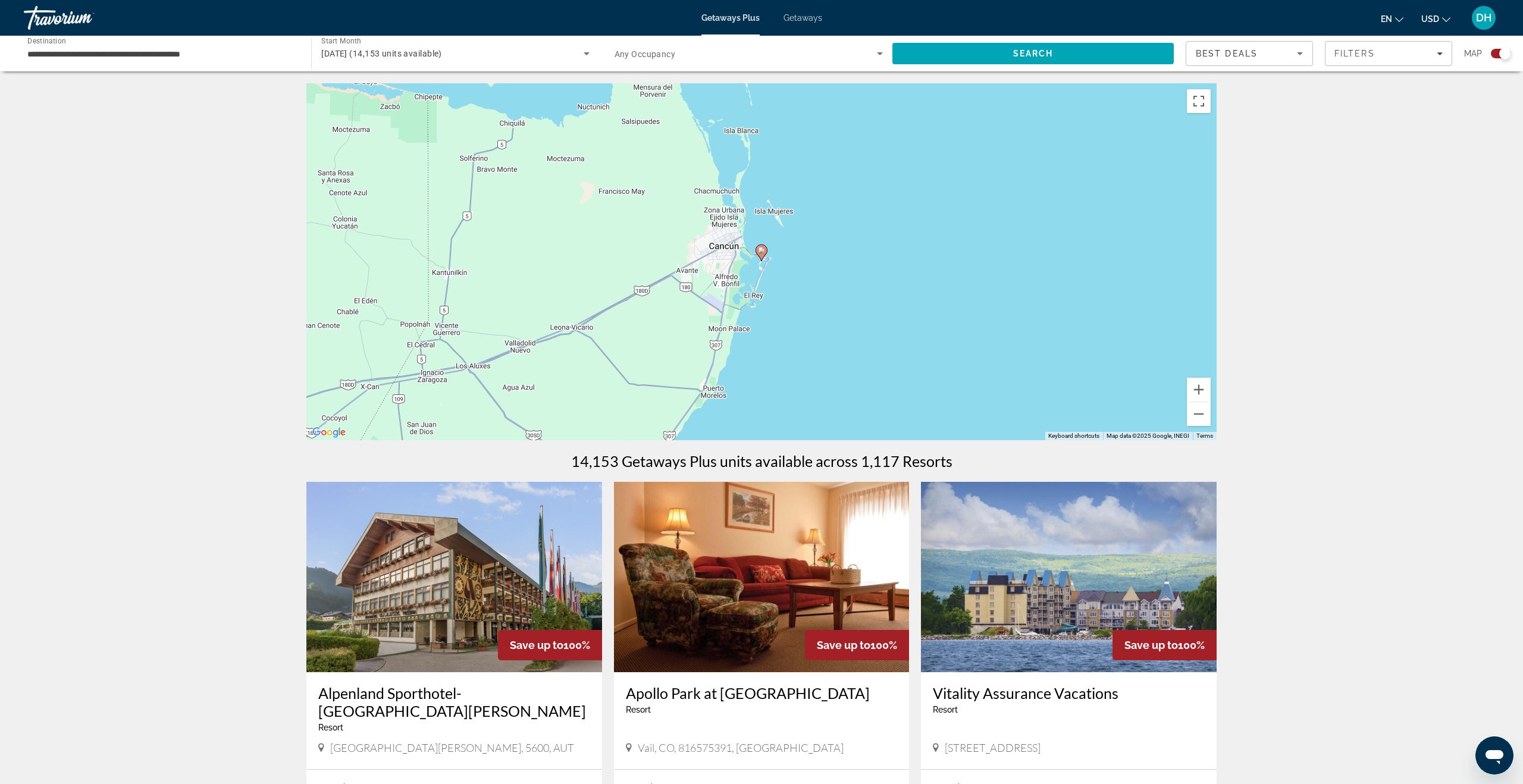
click at [762, 254] on icon "Main content" at bounding box center [762, 253] width 11 height 15
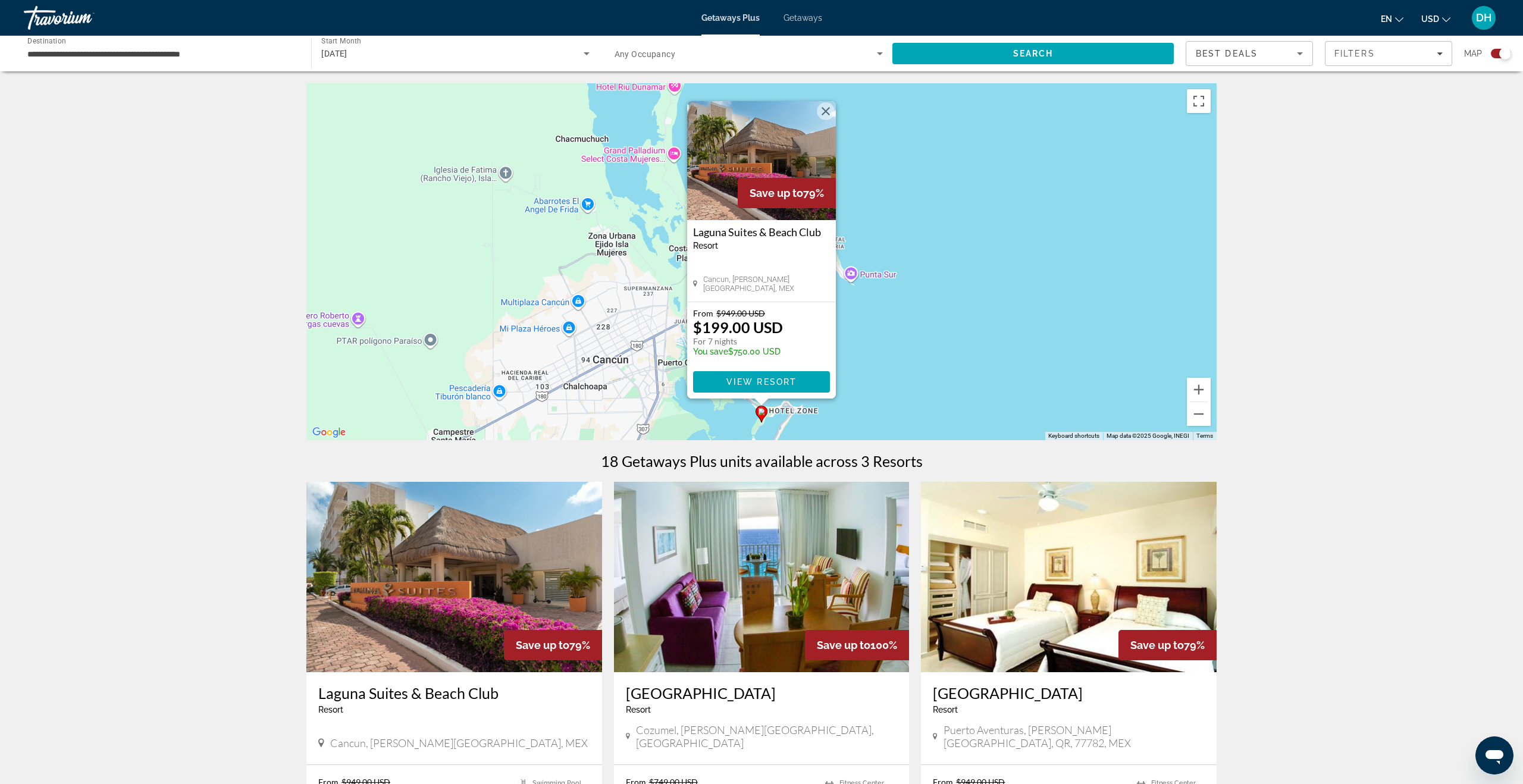
click at [486, 531] on img "Main content" at bounding box center [454, 577] width 296 height 190
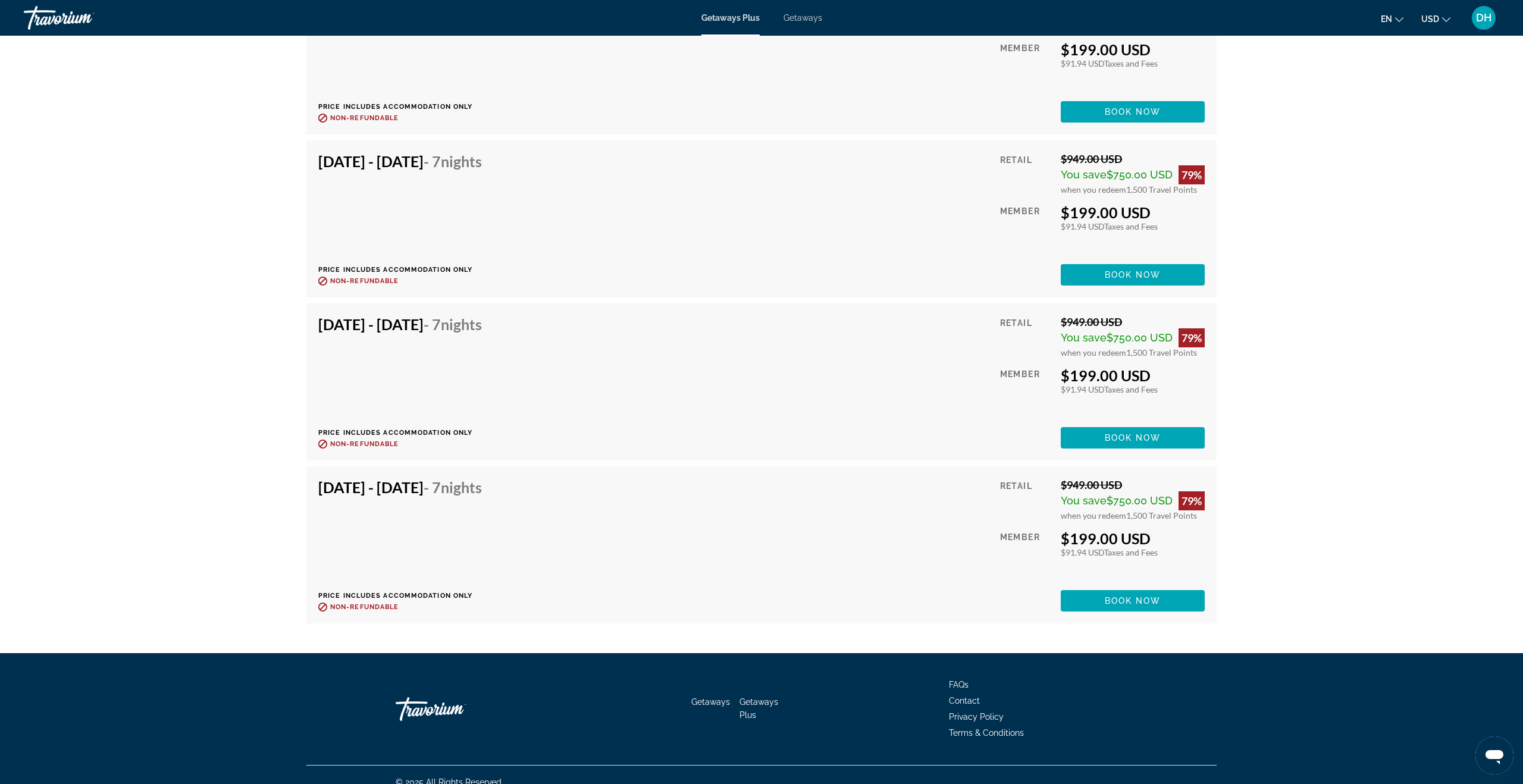
scroll to position [2564, 0]
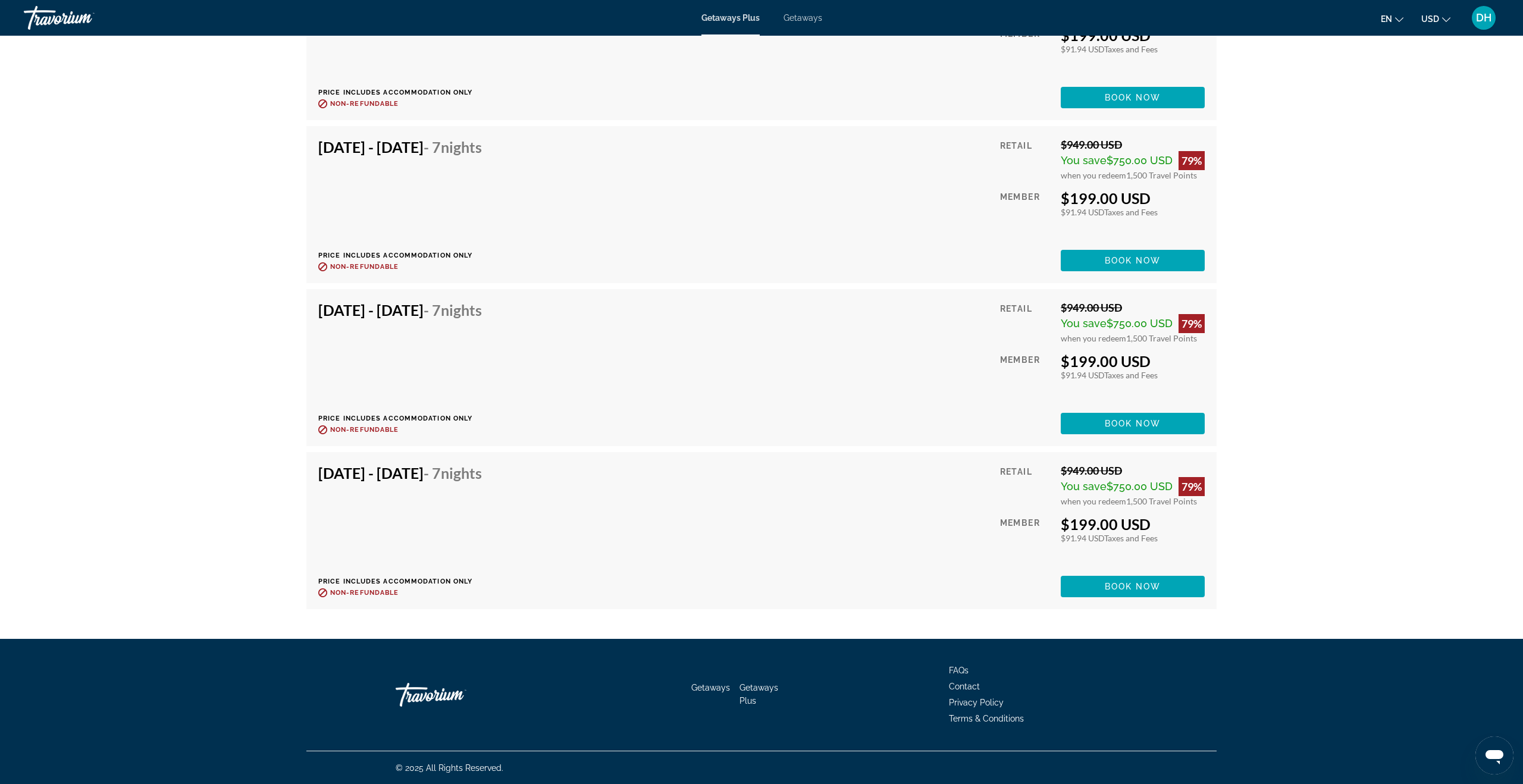
click at [874, 531] on span "Contact" at bounding box center [964, 686] width 31 height 9
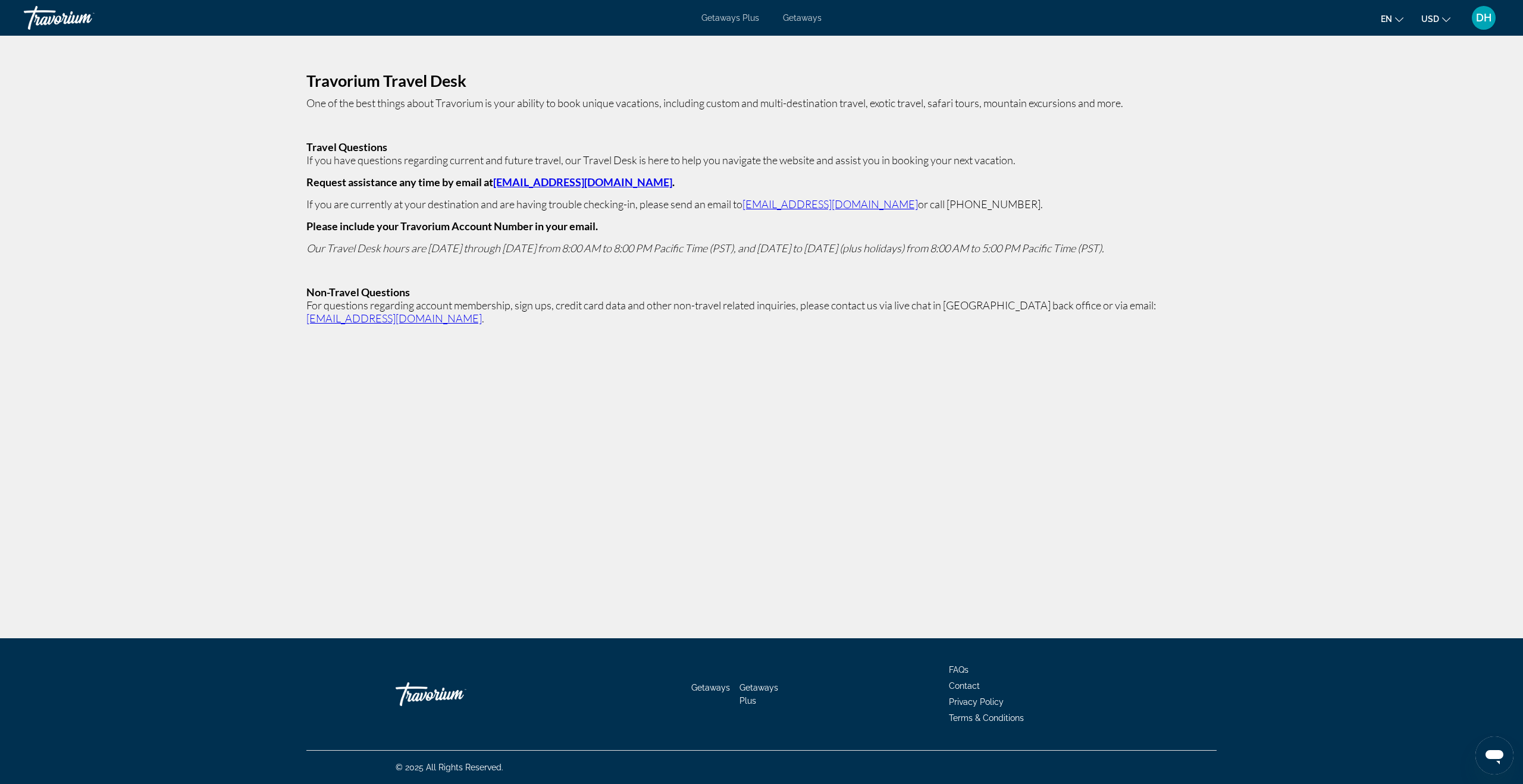
click at [581, 182] on link "[EMAIL_ADDRESS][DOMAIN_NAME]" at bounding box center [582, 181] width 179 height 13
drag, startPoint x: 635, startPoint y: 183, endPoint x: 492, endPoint y: 183, distance: 143.0
click at [492, 183] on p "Request assistance any time by email at [EMAIL_ADDRESS][DOMAIN_NAME] ." at bounding box center [762, 181] width 910 height 13
copy strong "[EMAIL_ADDRESS][DOMAIN_NAME] ."
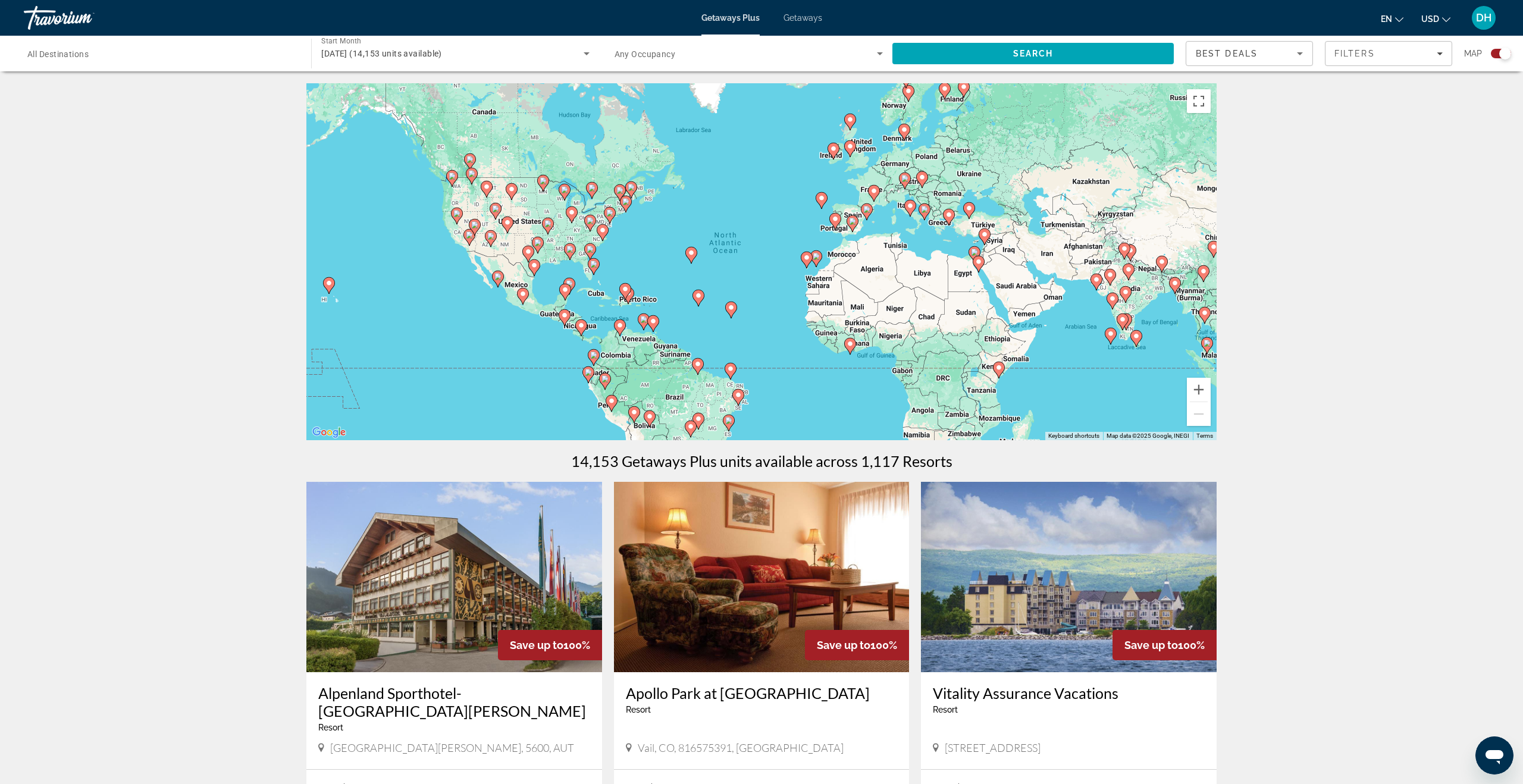
click at [500, 275] on image "Main content" at bounding box center [498, 276] width 7 height 7
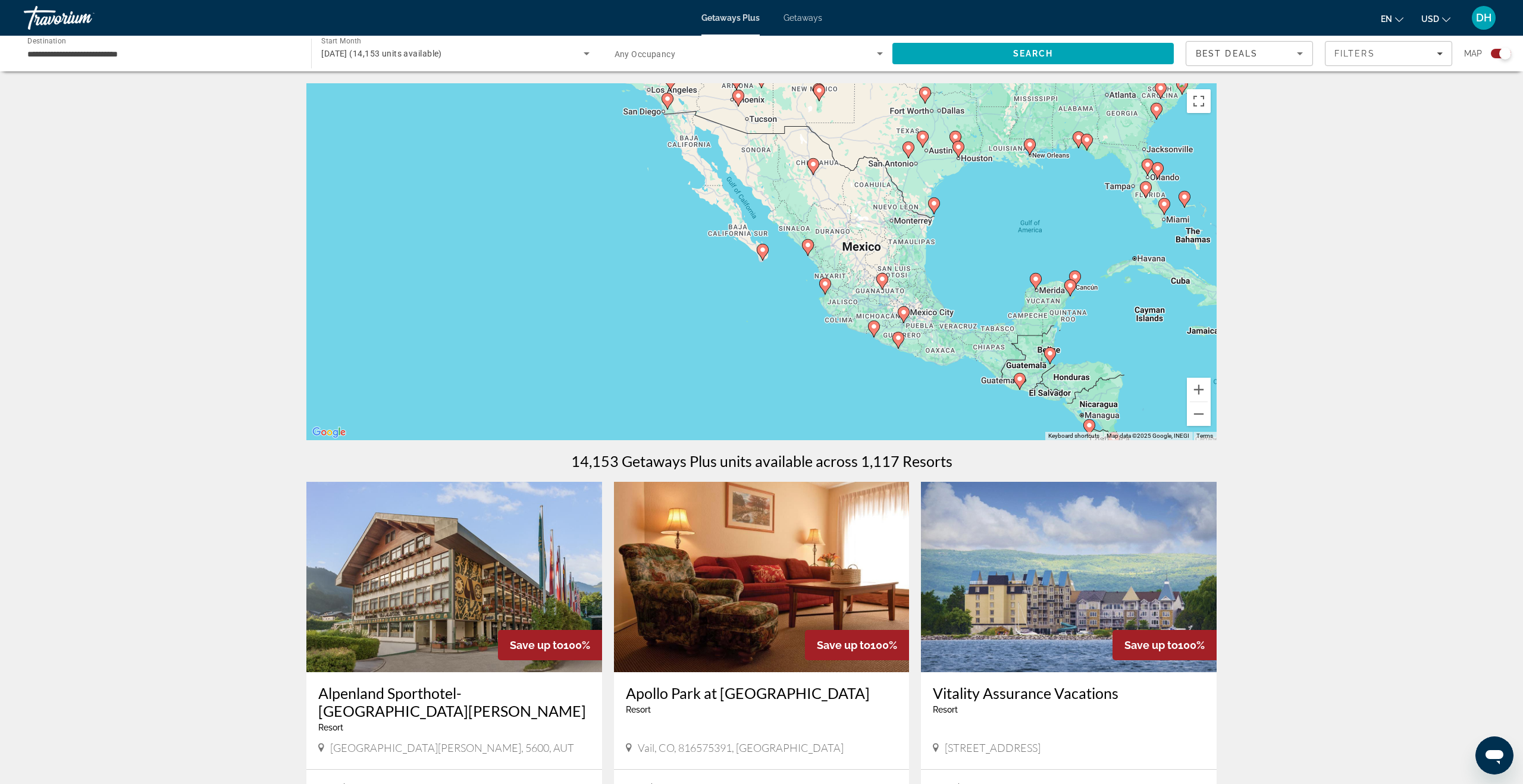
click at [765, 253] on image "Main content" at bounding box center [762, 249] width 7 height 7
type input "**********"
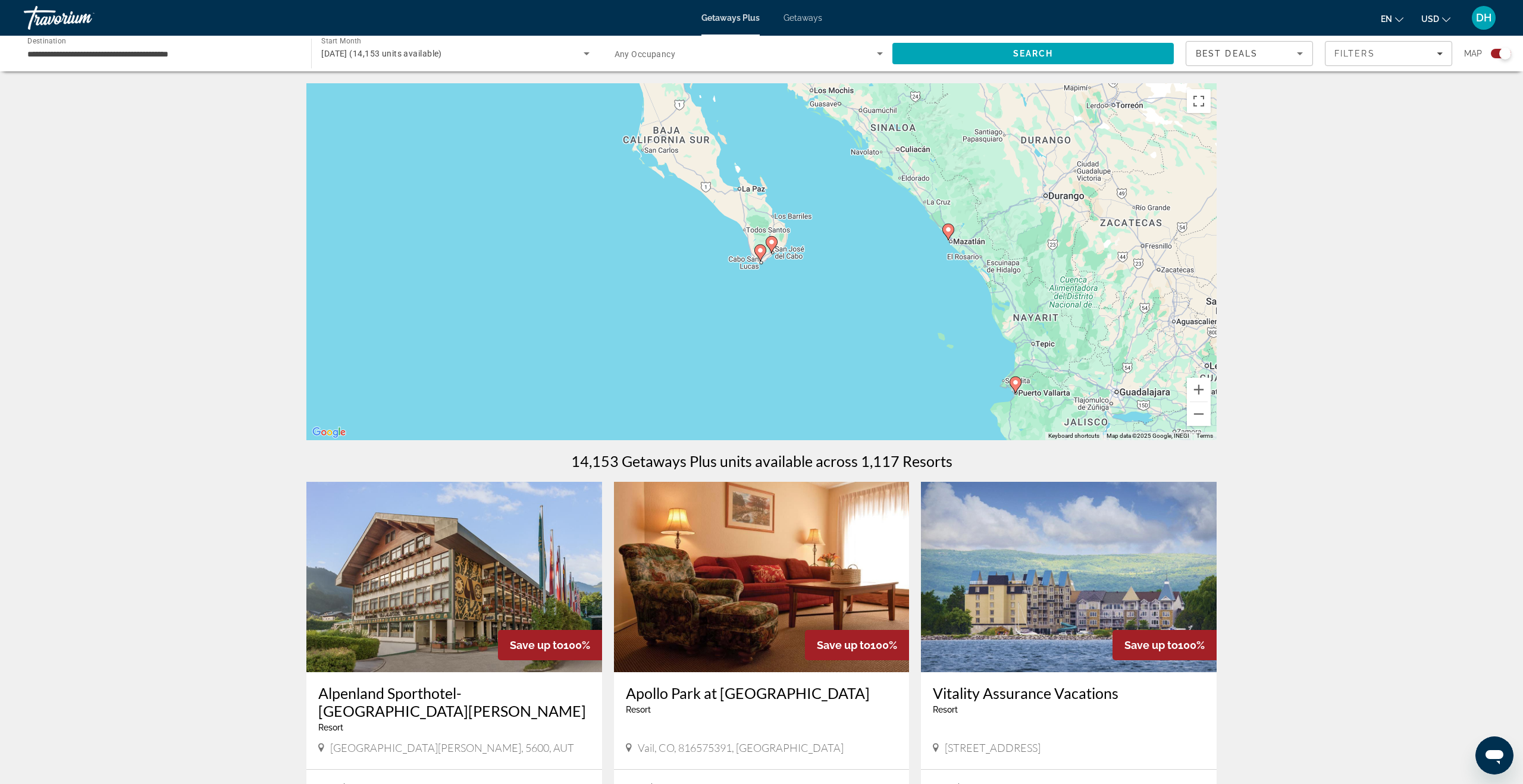
click at [758, 253] on image "Main content" at bounding box center [760, 250] width 7 height 7
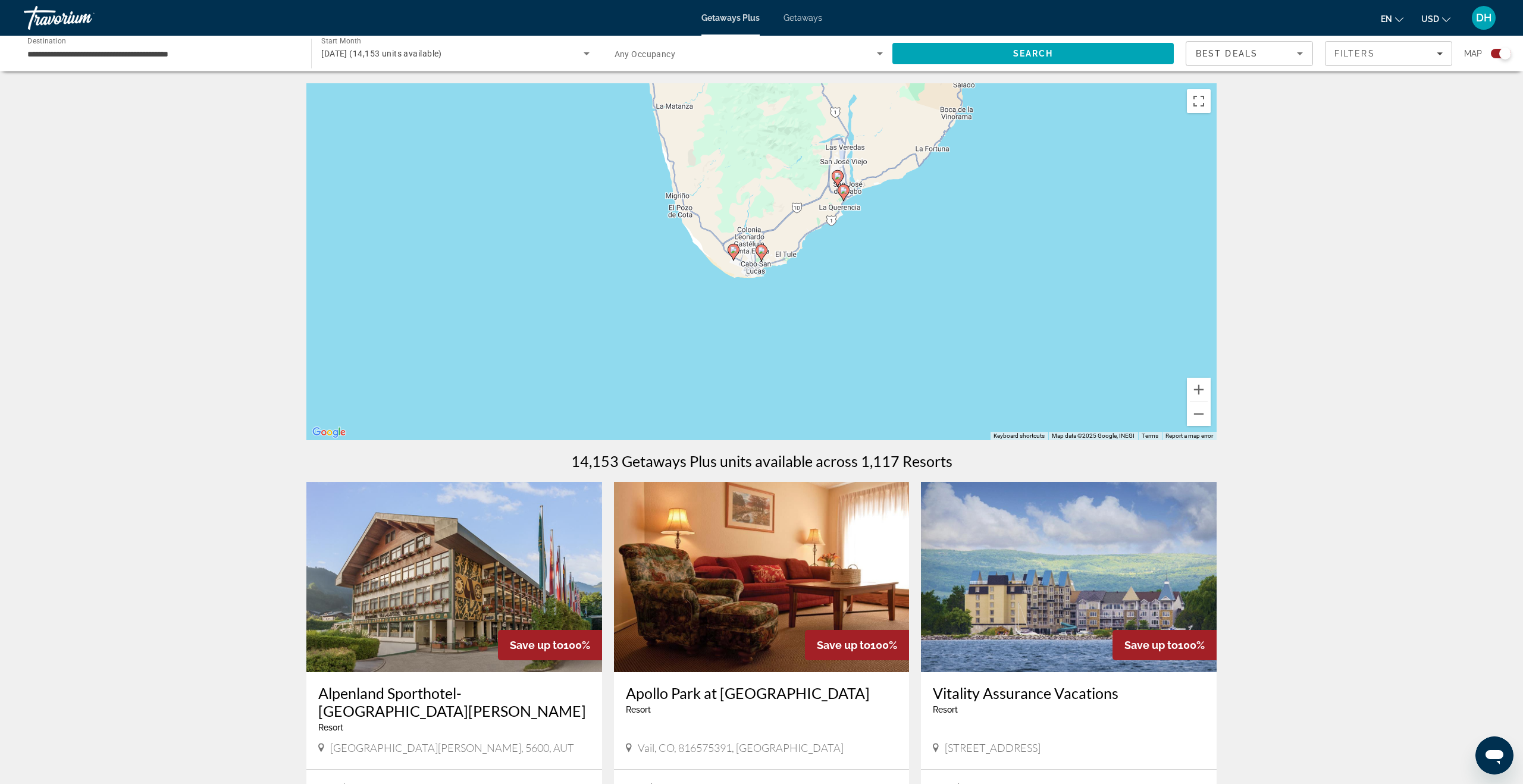
click at [732, 253] on icon "Main content" at bounding box center [733, 252] width 11 height 15
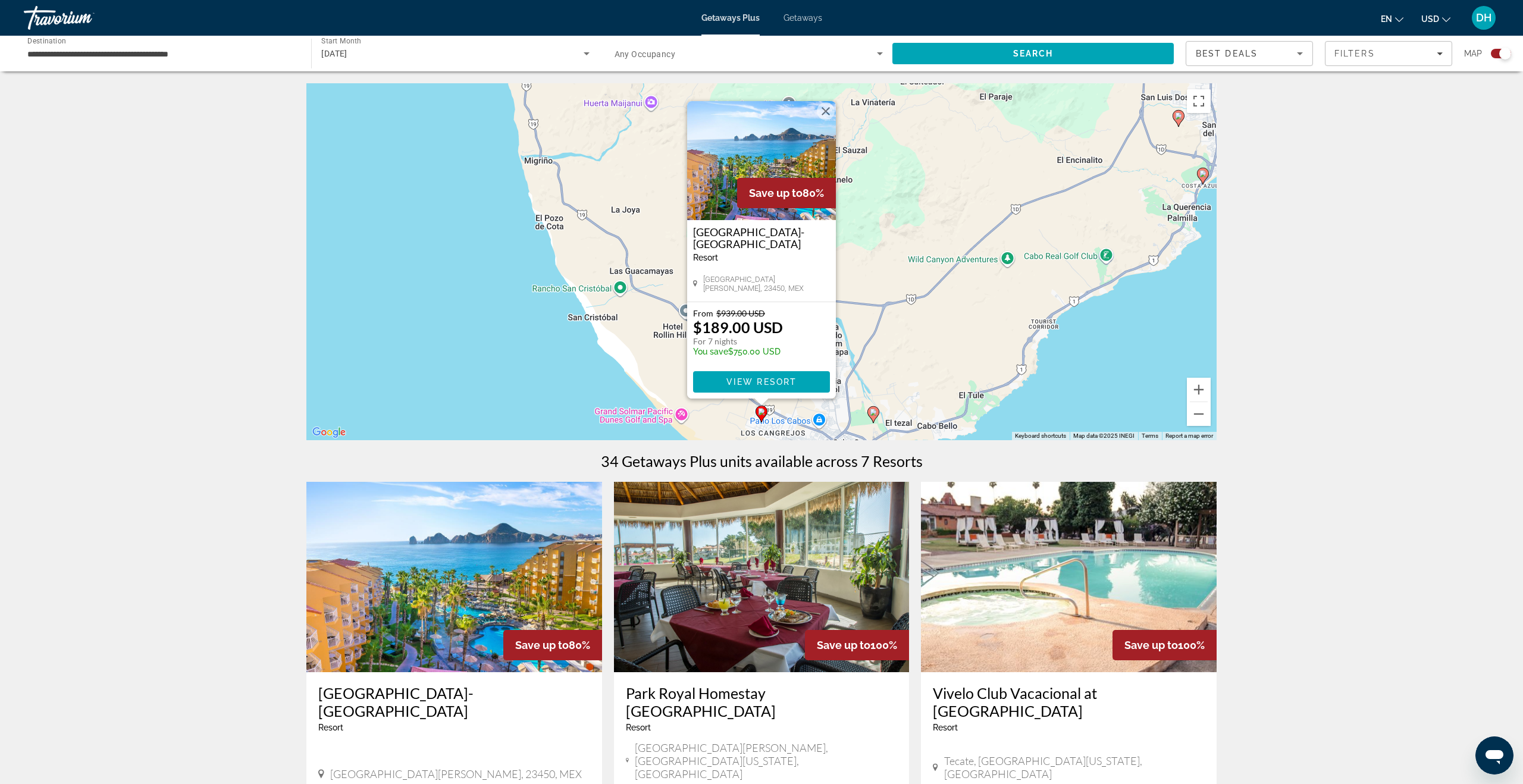
click at [423, 531] on img "Main content" at bounding box center [454, 577] width 296 height 190
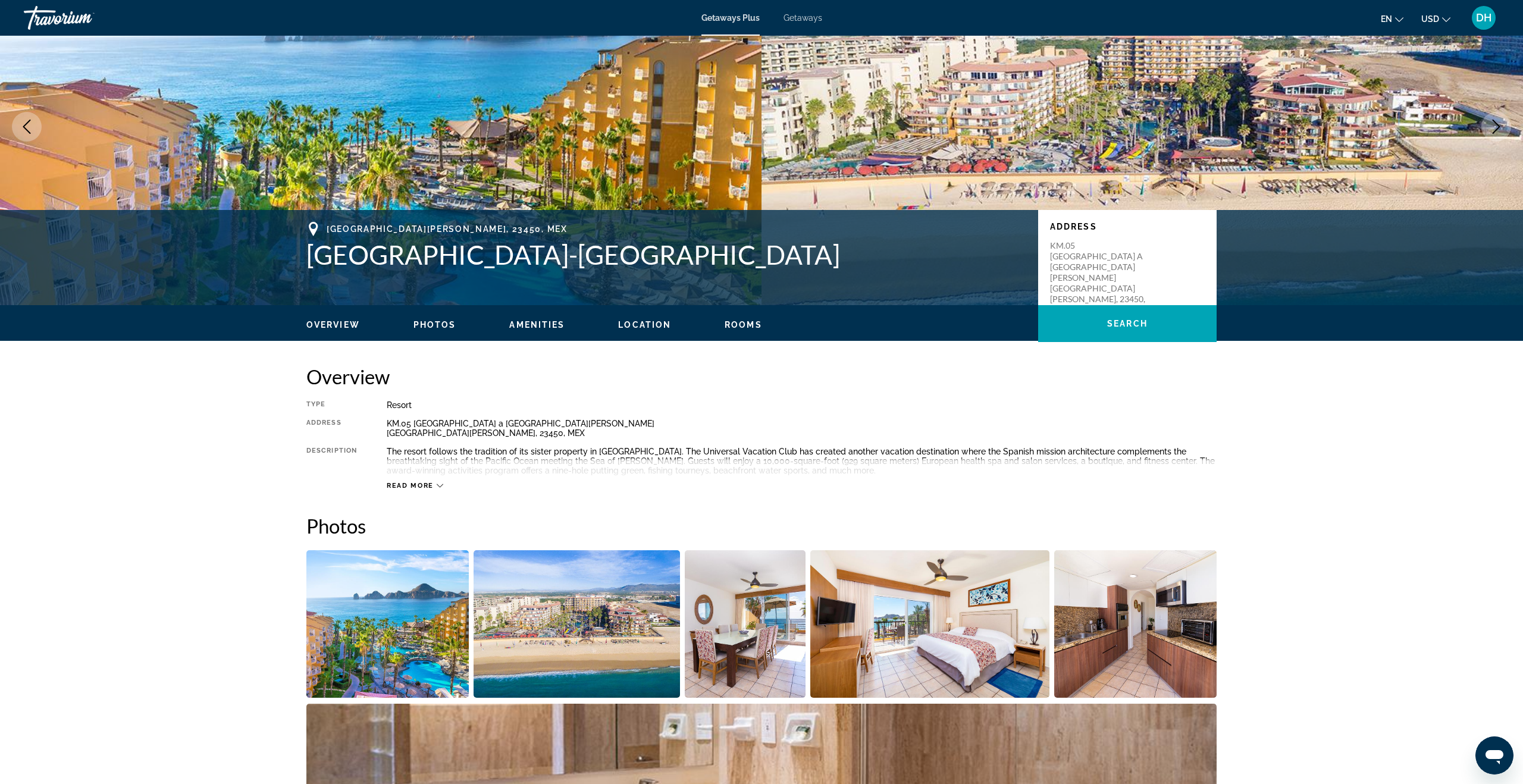
scroll to position [89, 0]
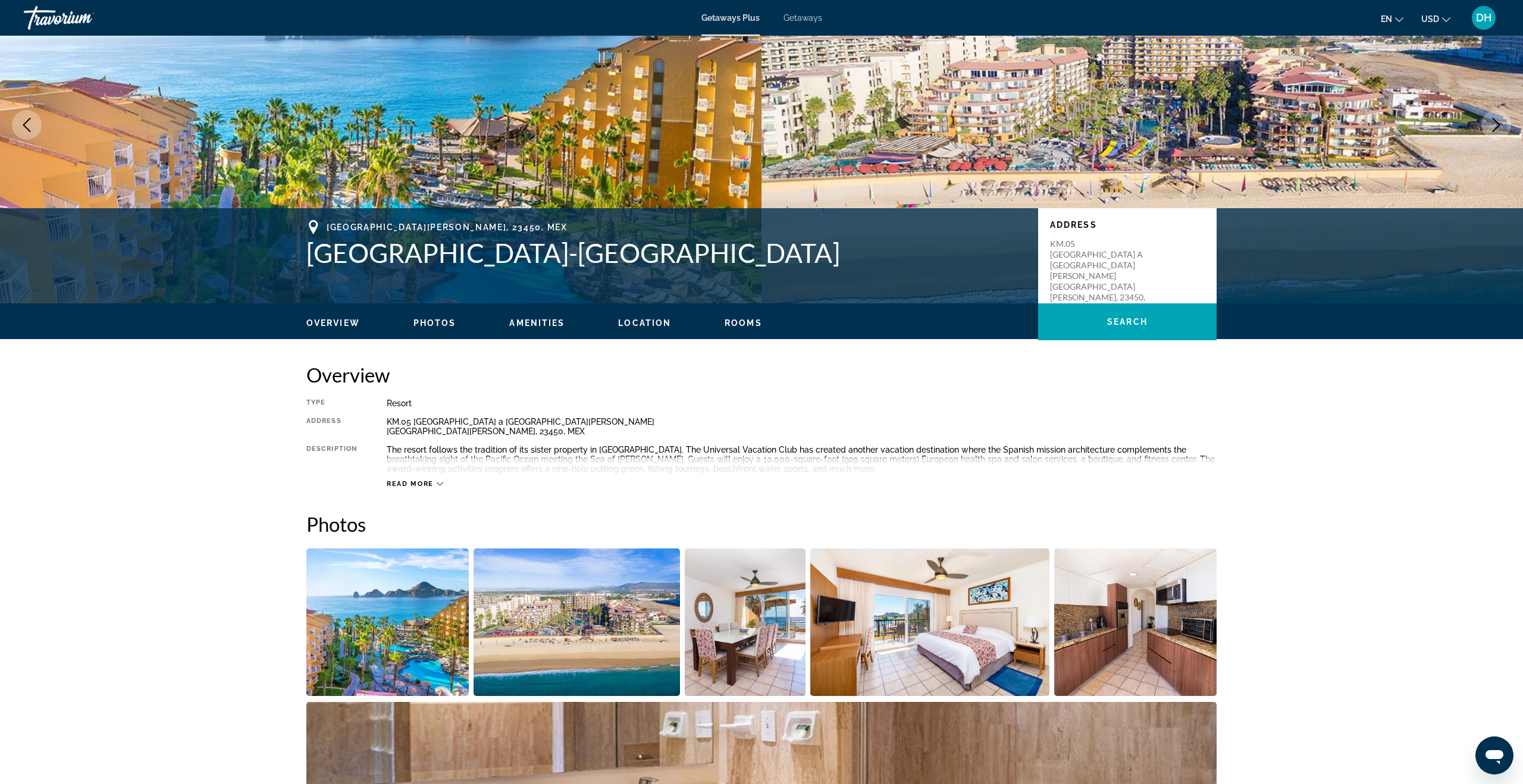
click at [439, 484] on icon "Main content" at bounding box center [440, 484] width 7 height 4
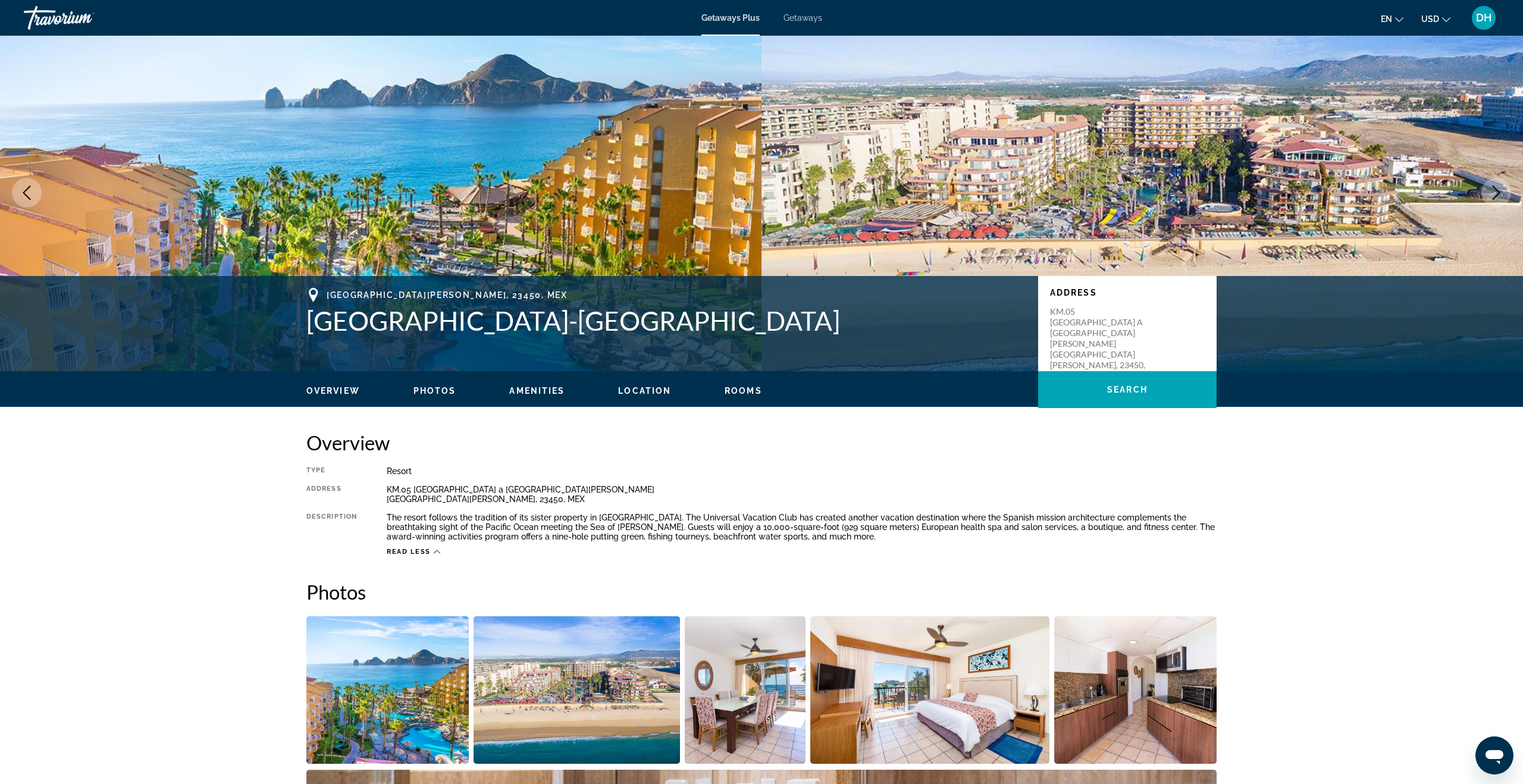
scroll to position [7, 0]
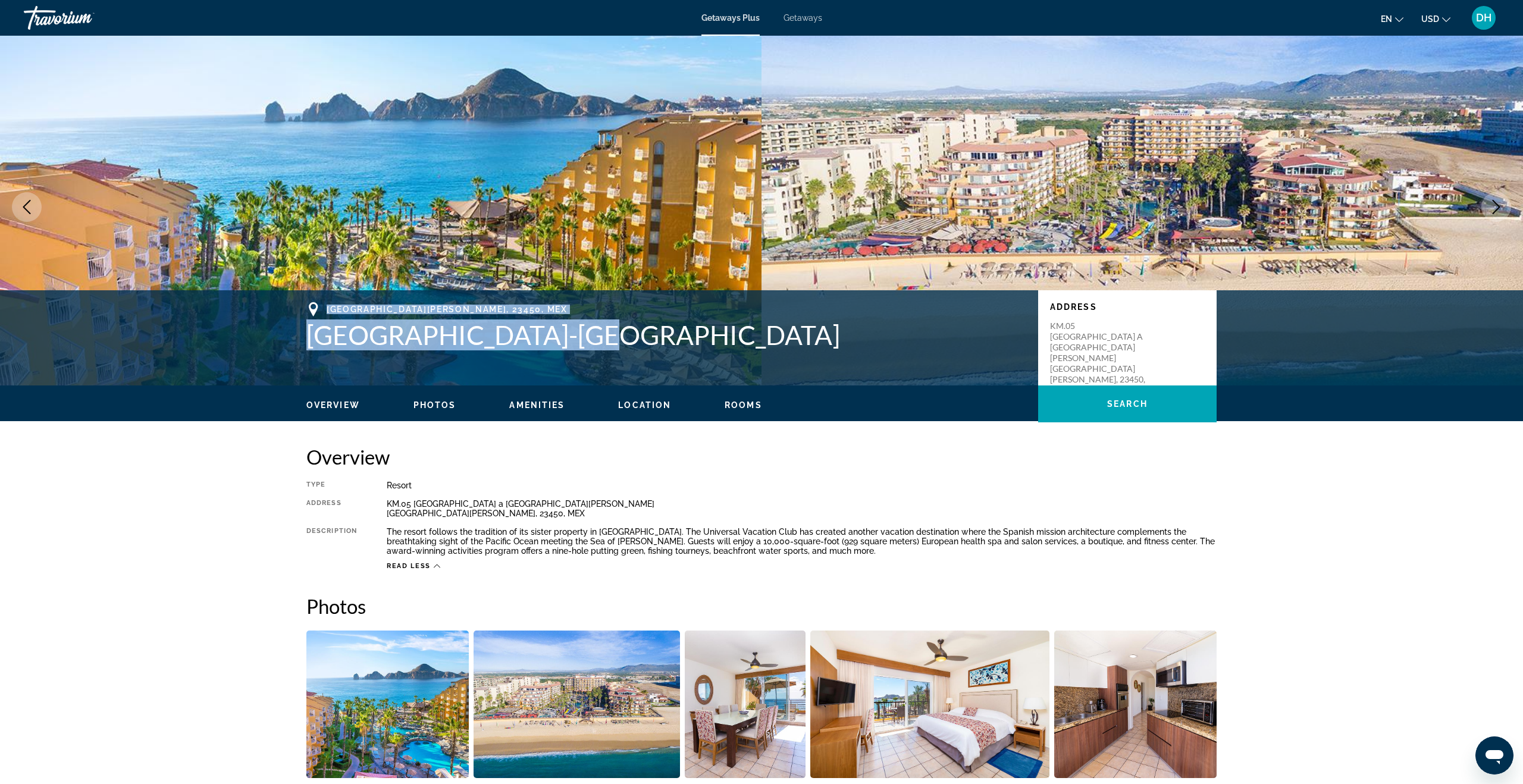
drag, startPoint x: 325, startPoint y: 309, endPoint x: 560, endPoint y: 341, distance: 237.2
click at [560, 341] on div "[GEOGRAPHIC_DATA][PERSON_NAME], 23450, MEX [GEOGRAPHIC_DATA]-[GEOGRAPHIC_DATA]" at bounding box center [666, 325] width 720 height 48
copy div "[GEOGRAPHIC_DATA][PERSON_NAME], 23450, MEX [GEOGRAPHIC_DATA]-[GEOGRAPHIC_DATA]"
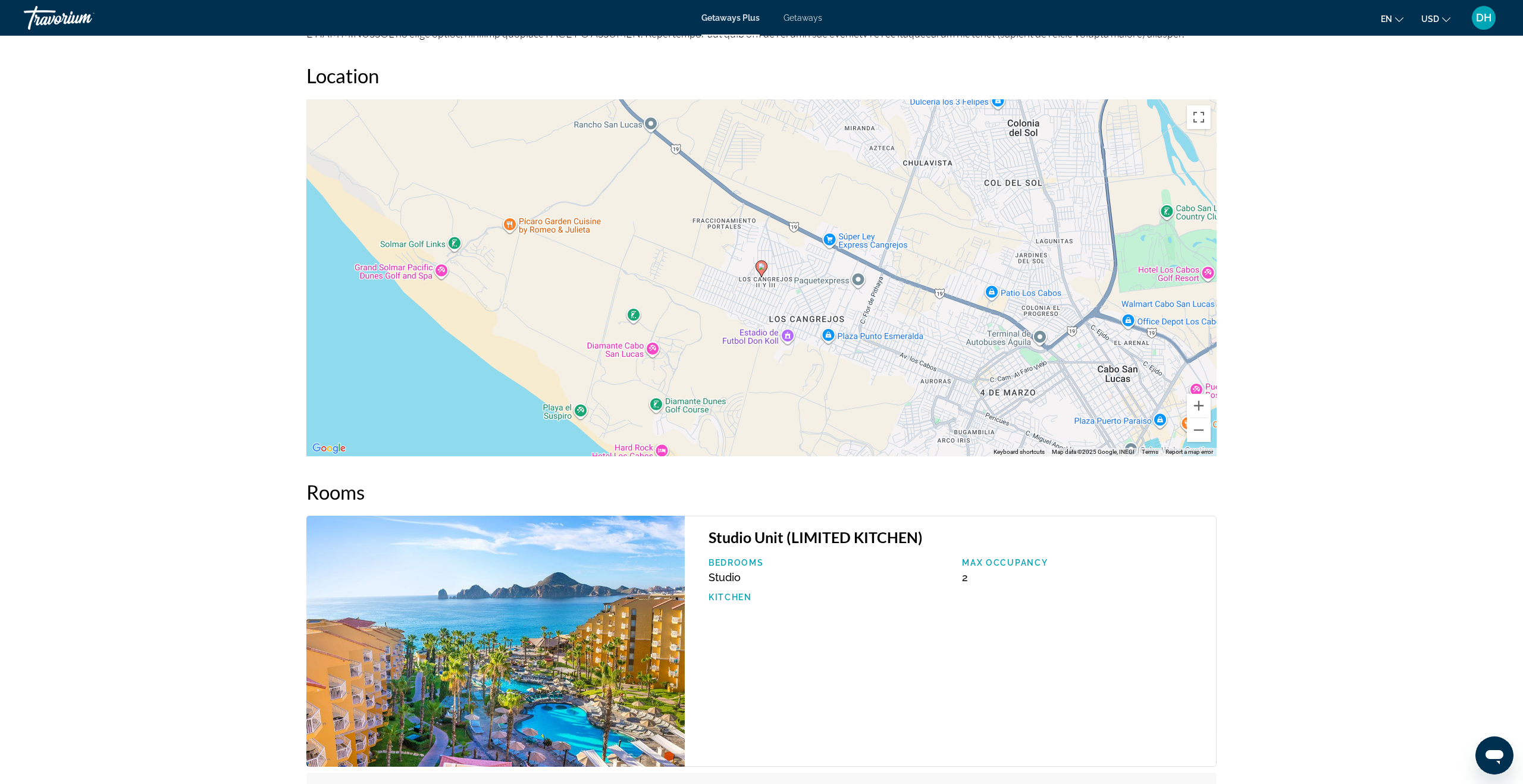
scroll to position [1854, 0]
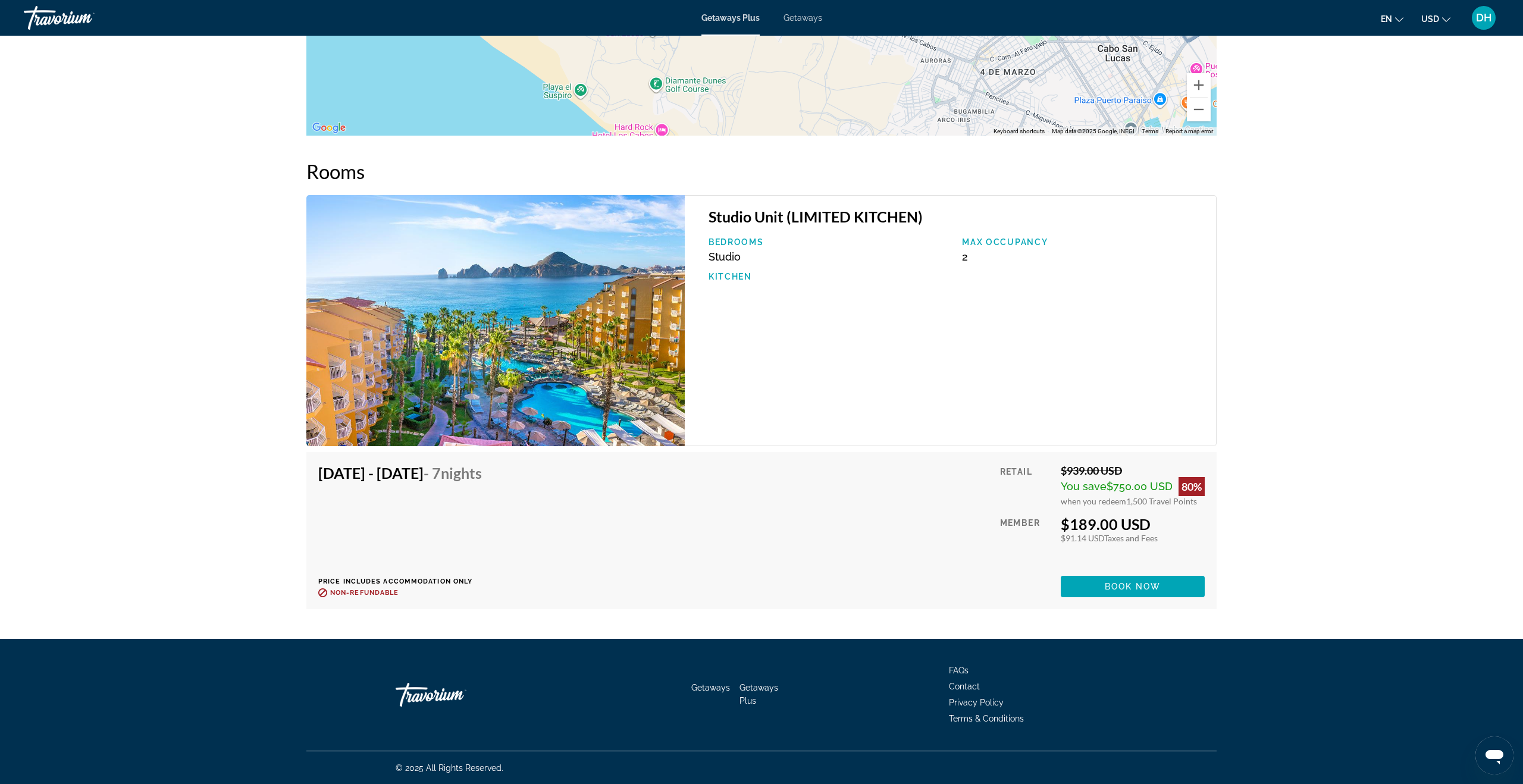
click at [874, 531] on span "Contact" at bounding box center [964, 686] width 31 height 9
